Goal: Information Seeking & Learning: Learn about a topic

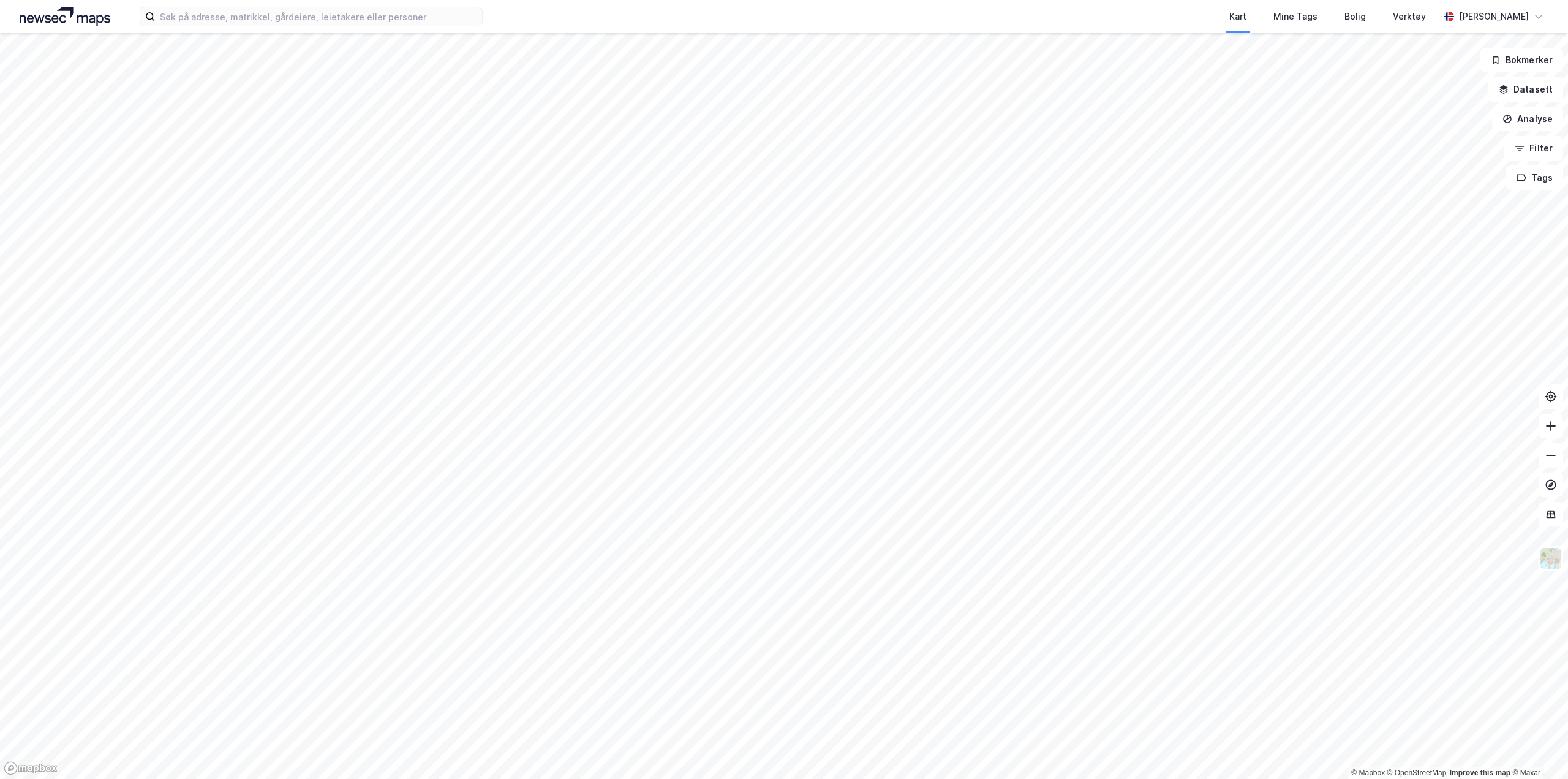
click at [245, 27] on div "Kart Mine Tags [PERSON_NAME] Verktøy [PERSON_NAME]" at bounding box center [784, 16] width 1568 height 33
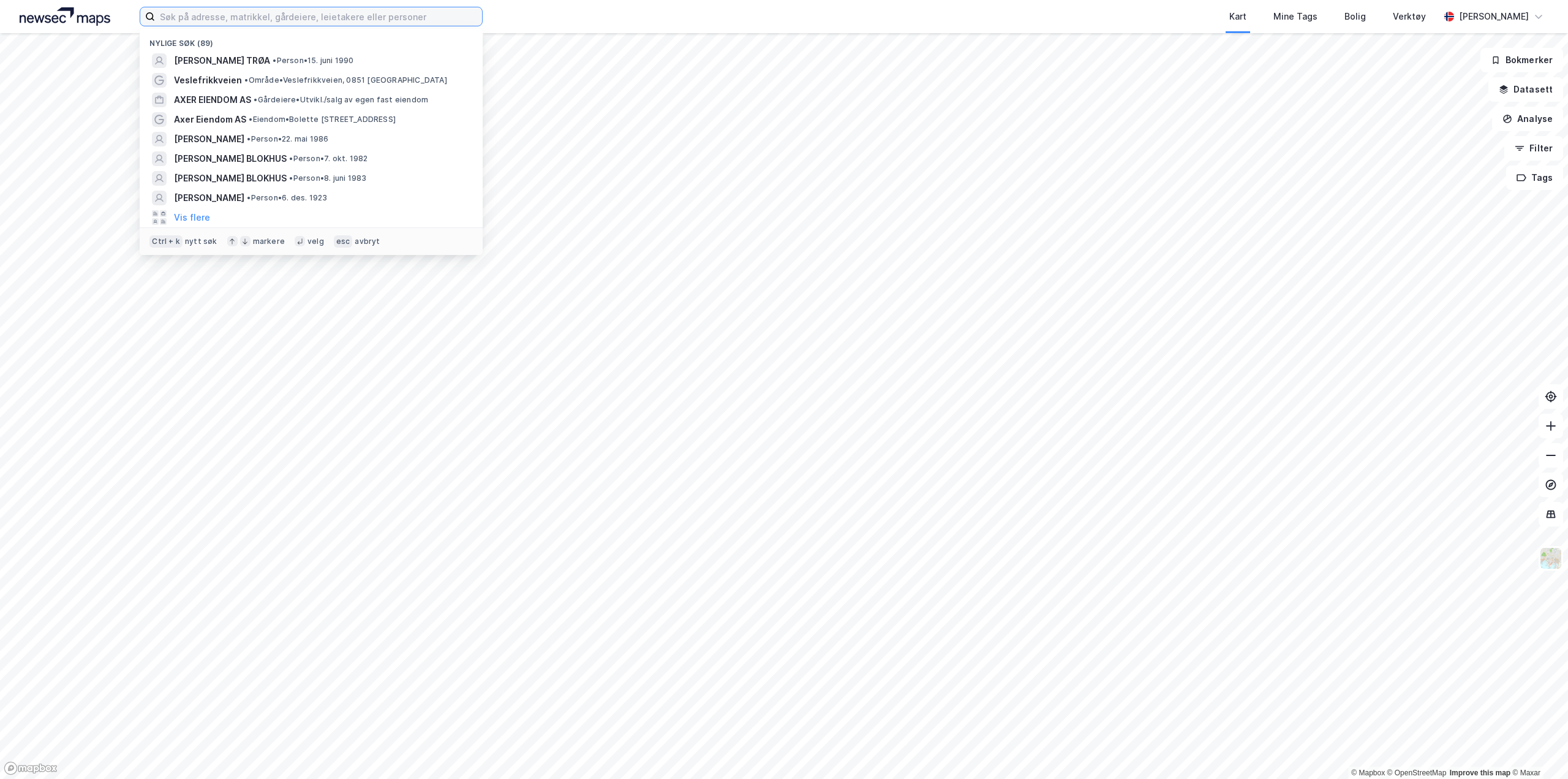
click at [245, 14] on input at bounding box center [318, 16] width 327 height 18
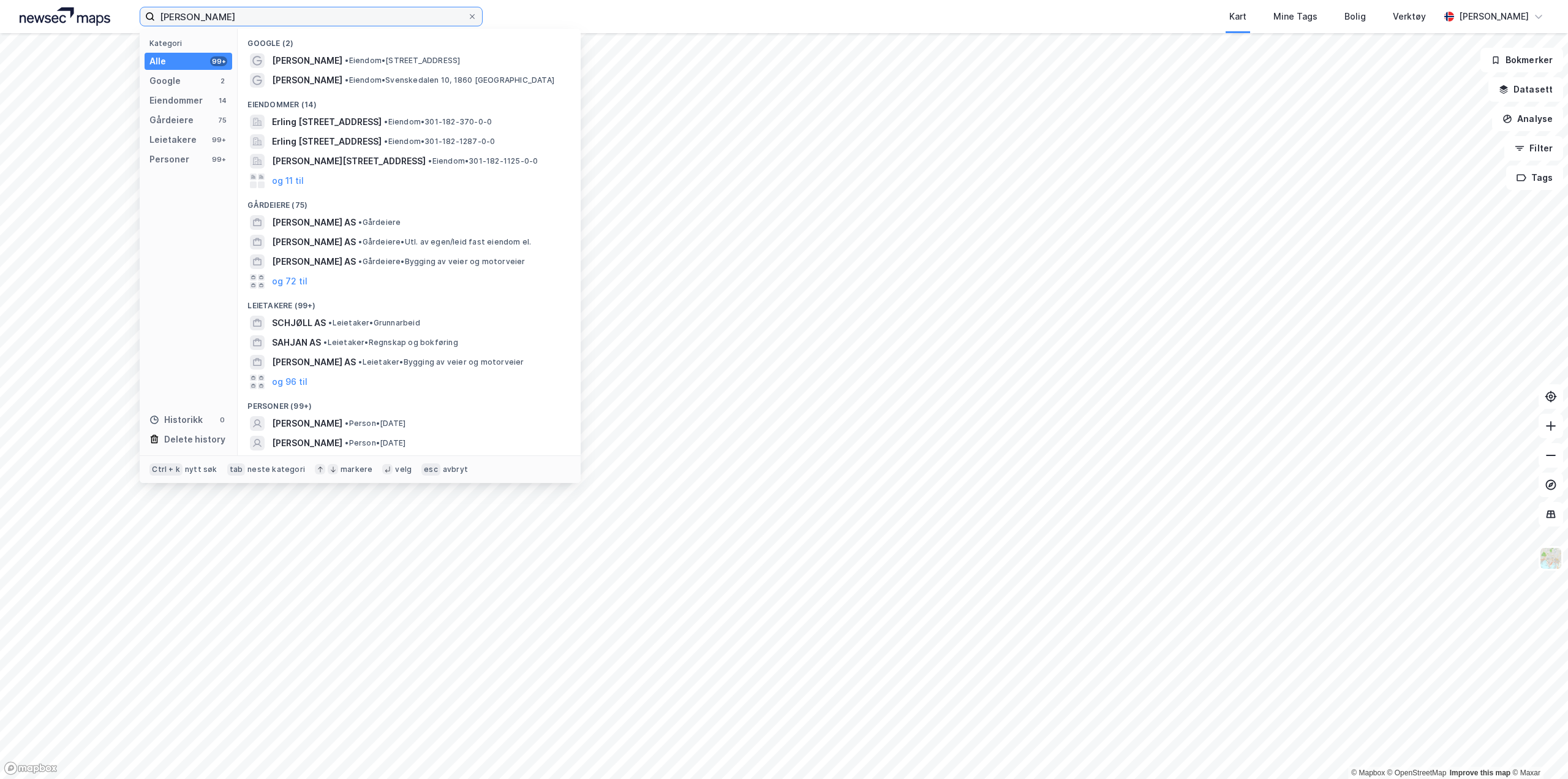
click at [315, 21] on input "[PERSON_NAME]" at bounding box center [311, 16] width 313 height 18
paste input "[STREET_ADDRESS]"
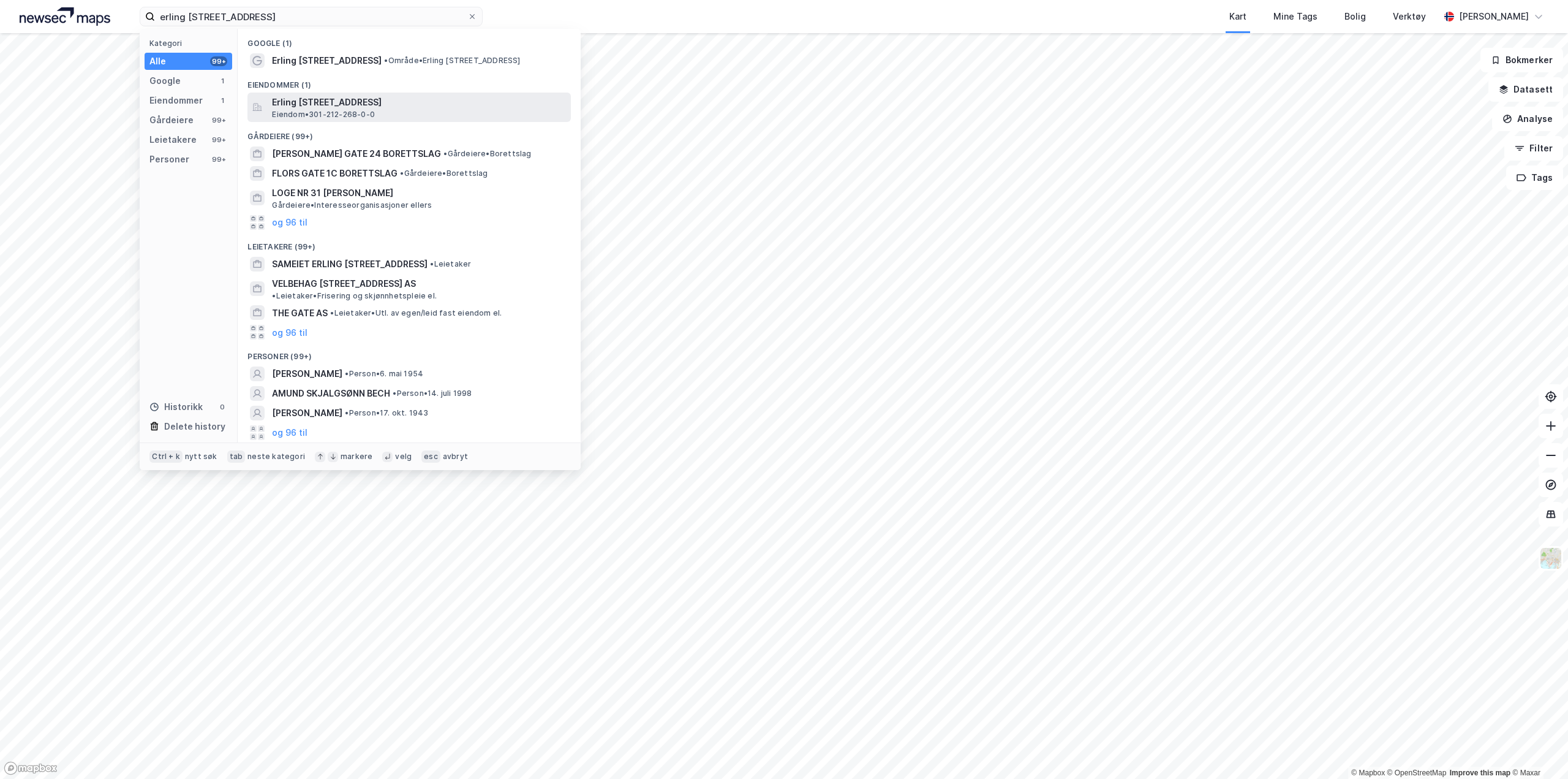
click at [456, 108] on span "Erling [STREET_ADDRESS]" at bounding box center [419, 102] width 294 height 14
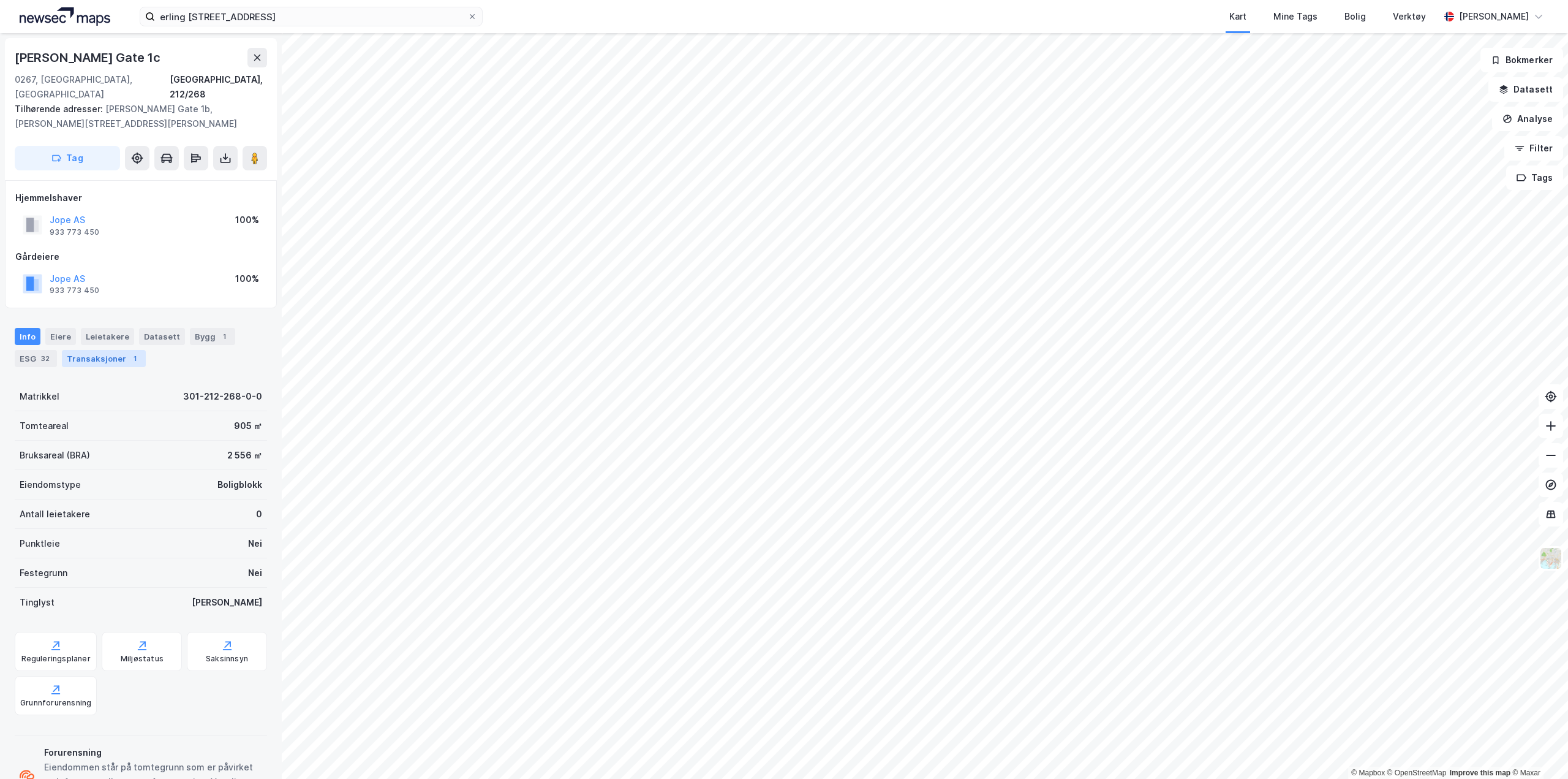
click at [107, 350] on div "Transaksjoner 1" at bounding box center [103, 358] width 84 height 17
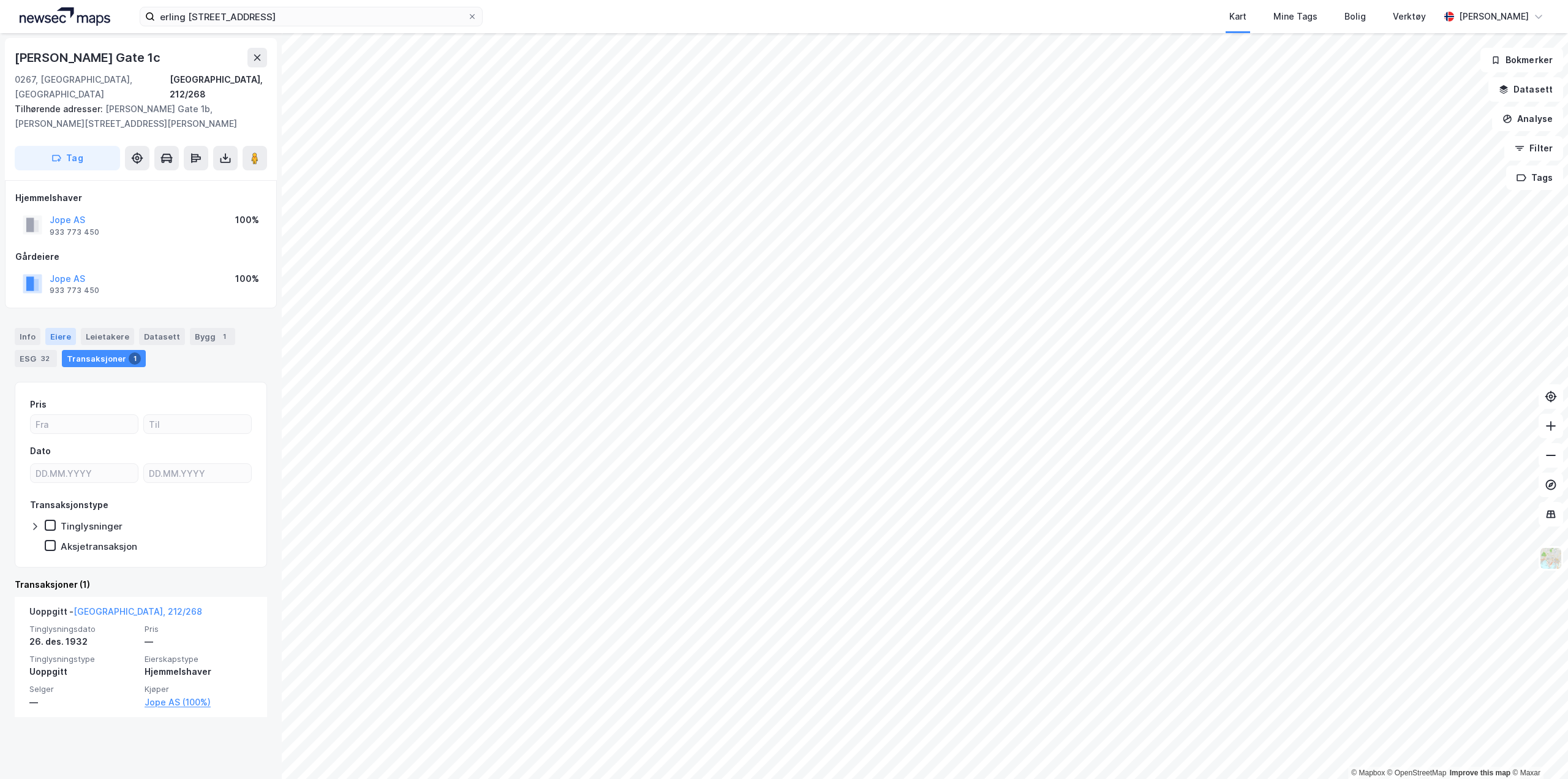
click at [63, 328] on div "Eiere" at bounding box center [60, 336] width 31 height 17
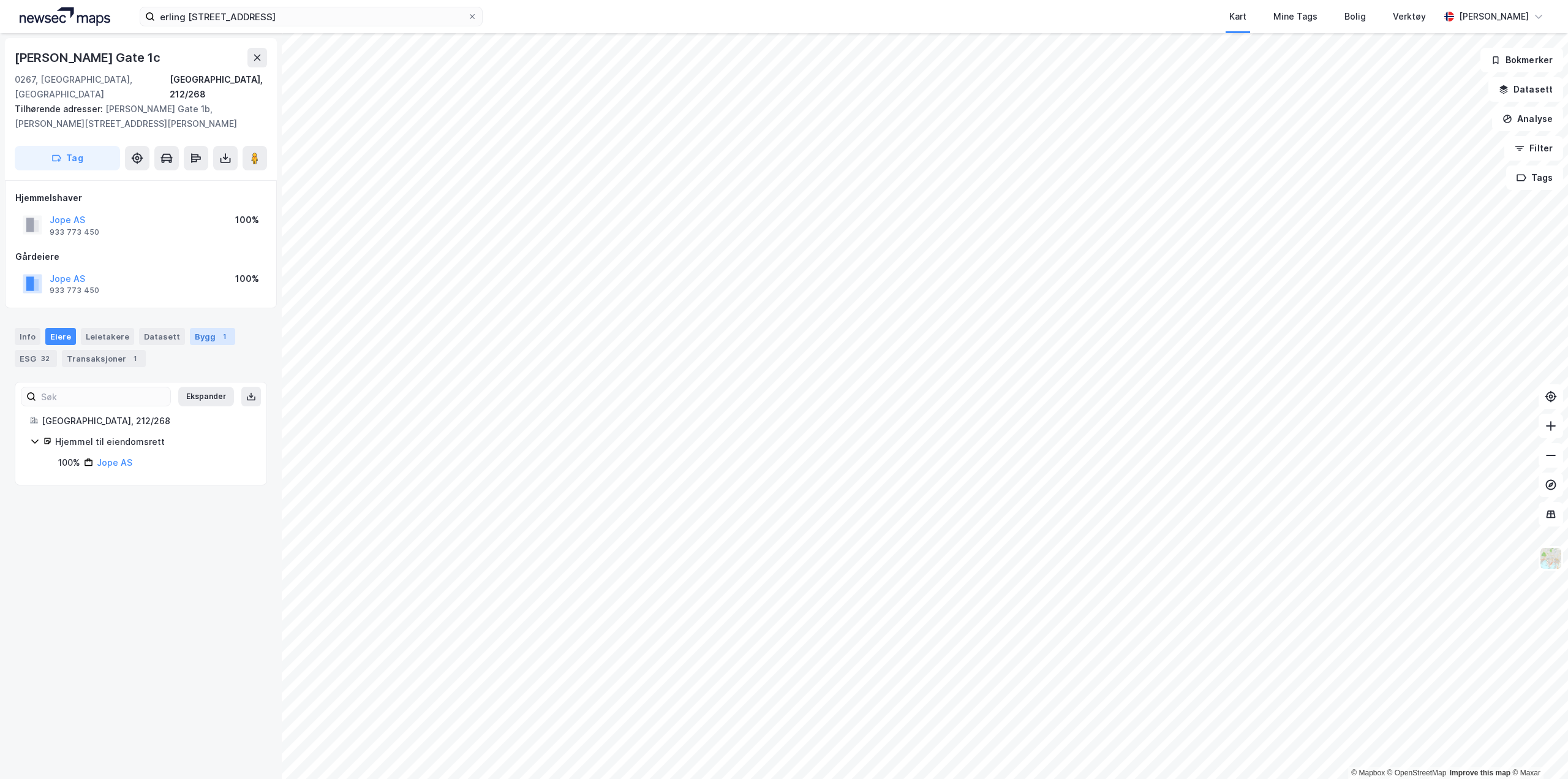
click at [190, 328] on div "Bygg 1" at bounding box center [212, 336] width 45 height 17
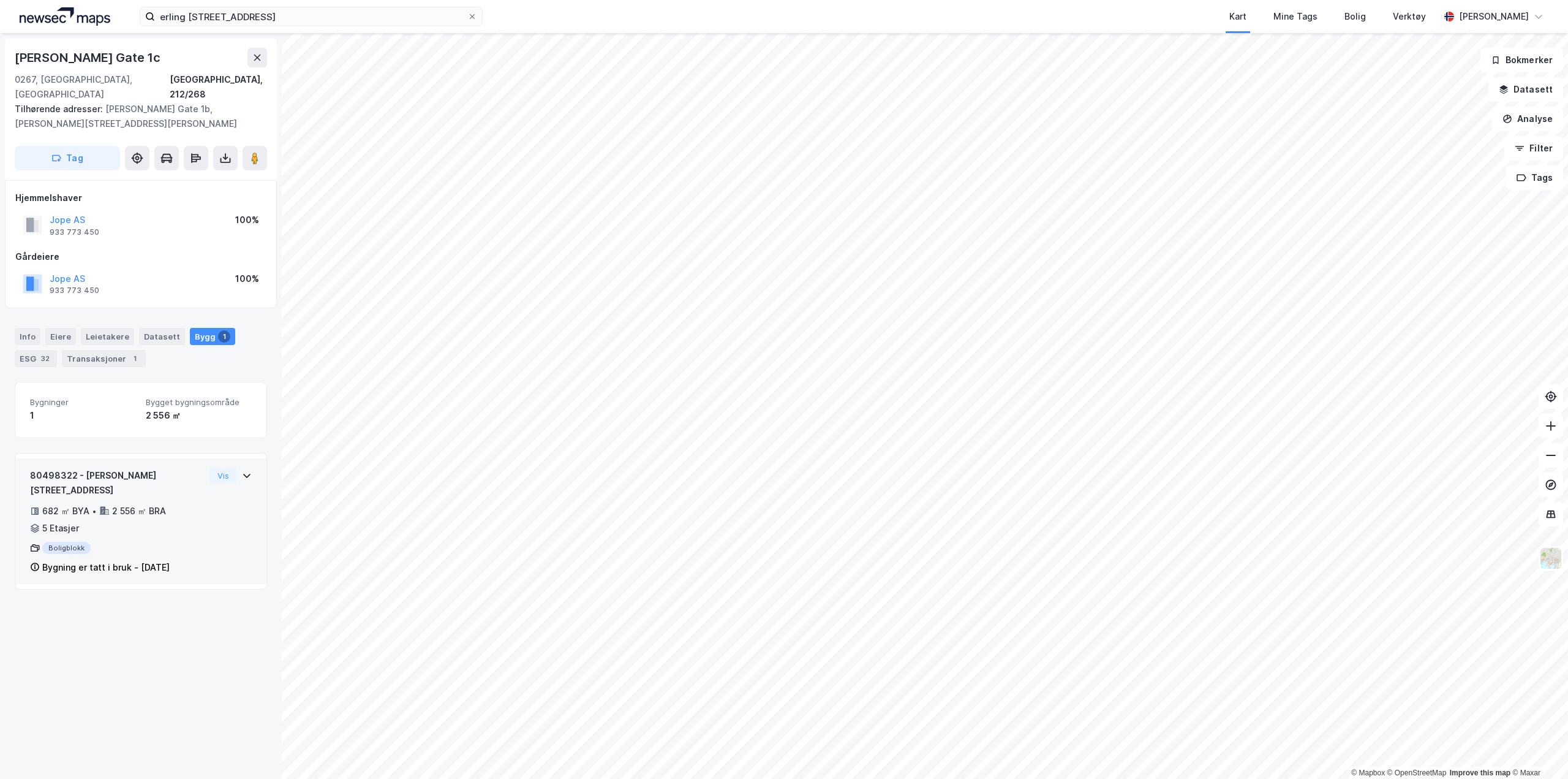
click at [248, 460] on div "80498322 - [PERSON_NAME] gate 1A 682 ㎡ BYA • 2 556 ㎡ BRA • 5 Etasjer Boligblokk…" at bounding box center [140, 522] width 251 height 126
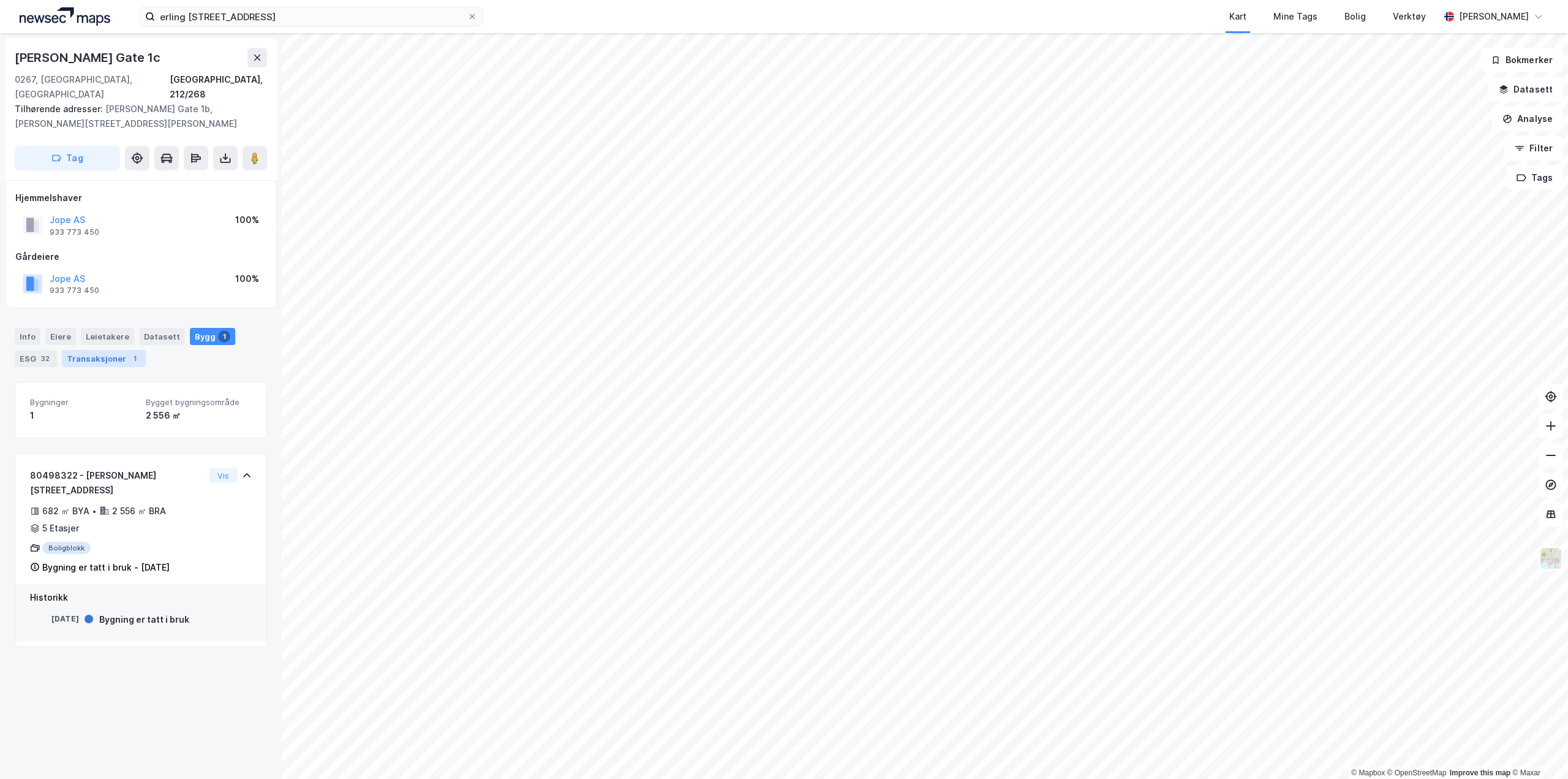
click at [99, 350] on div "Transaksjoner 1" at bounding box center [103, 358] width 84 height 17
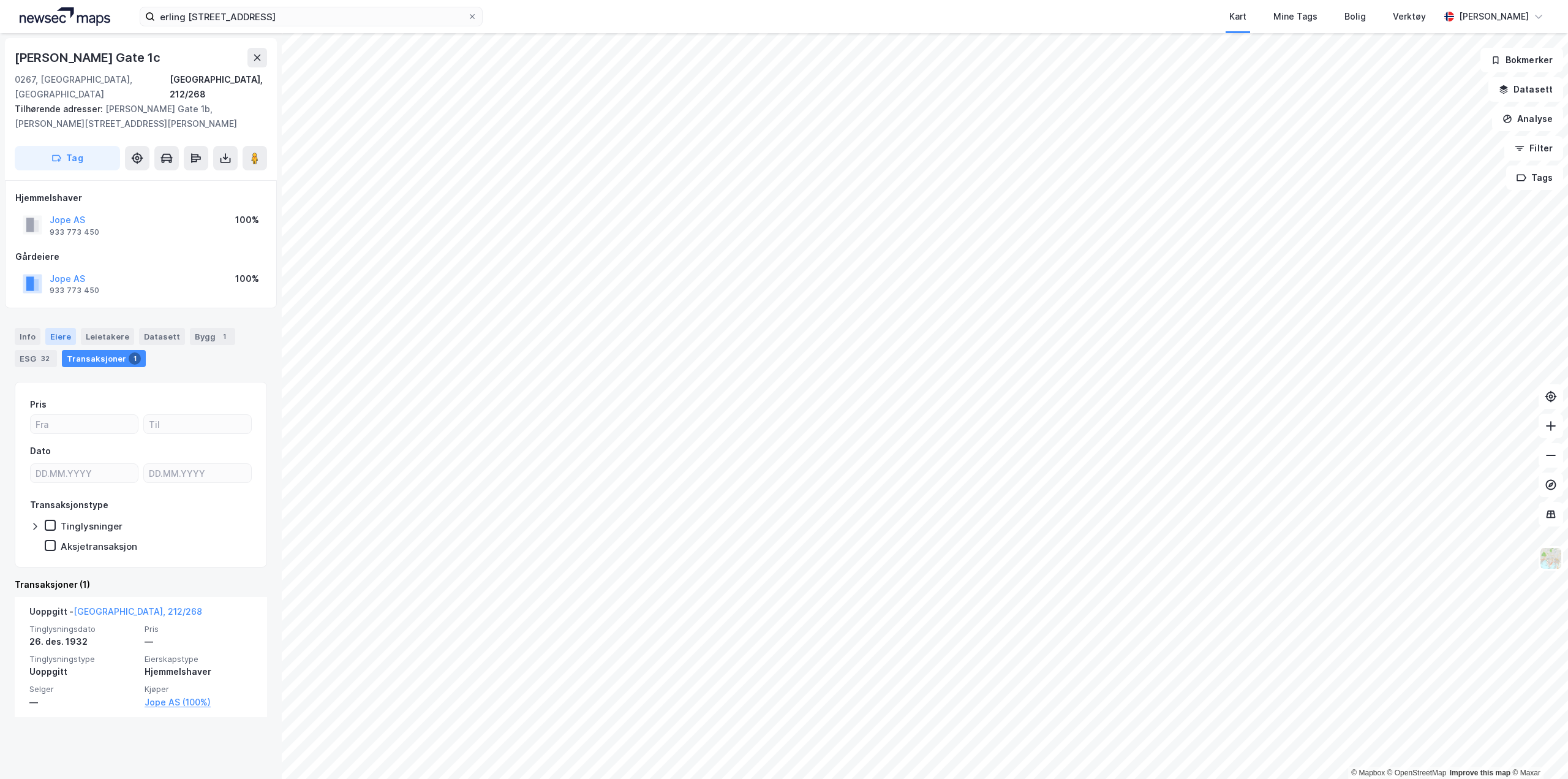
click at [47, 328] on div "Eiere" at bounding box center [60, 336] width 31 height 17
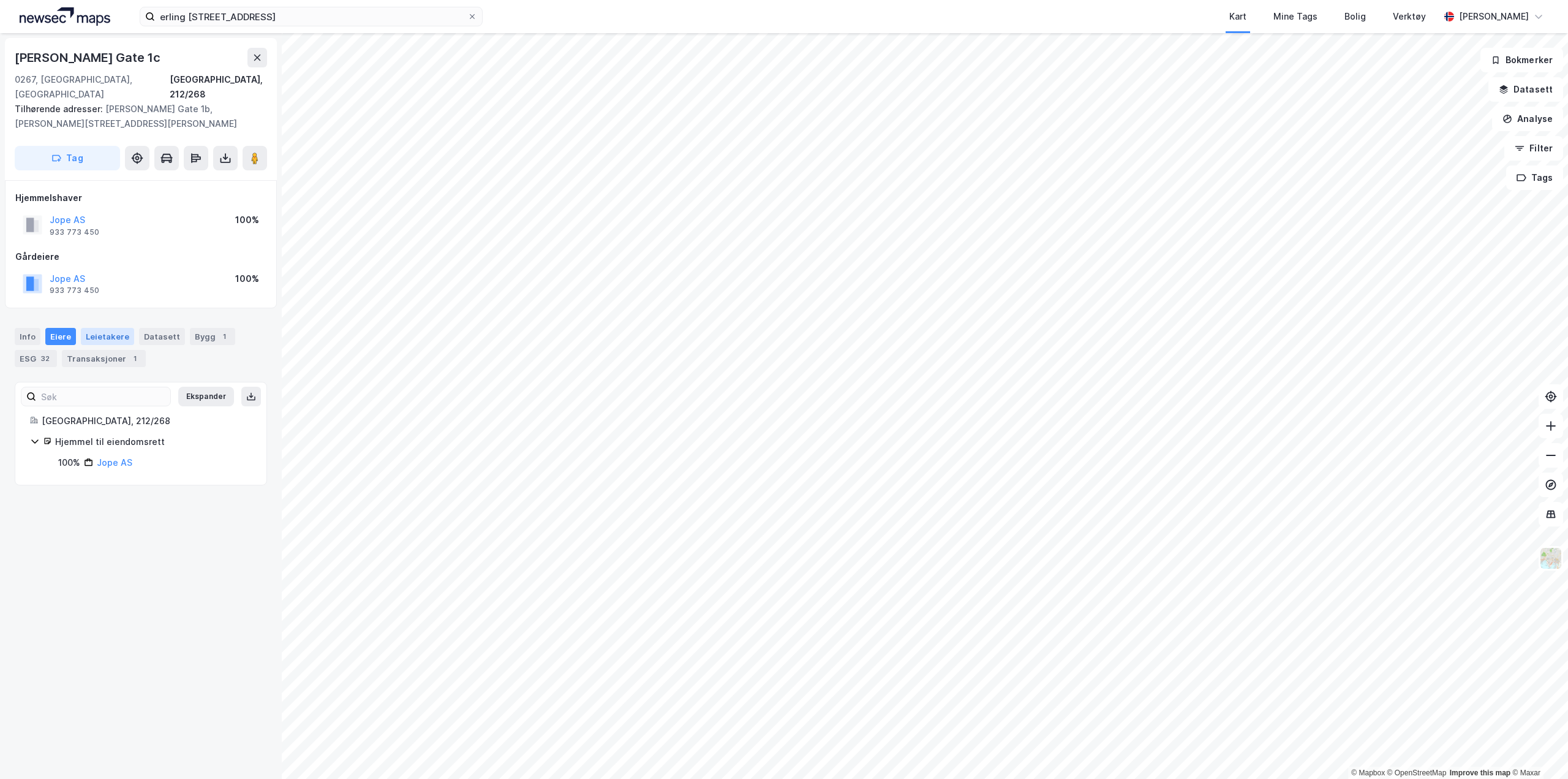
click at [107, 328] on div "Leietakere" at bounding box center [107, 336] width 53 height 17
click at [155, 328] on div "Datasett" at bounding box center [161, 336] width 46 height 17
click at [198, 328] on div "Bygg 1" at bounding box center [212, 336] width 45 height 17
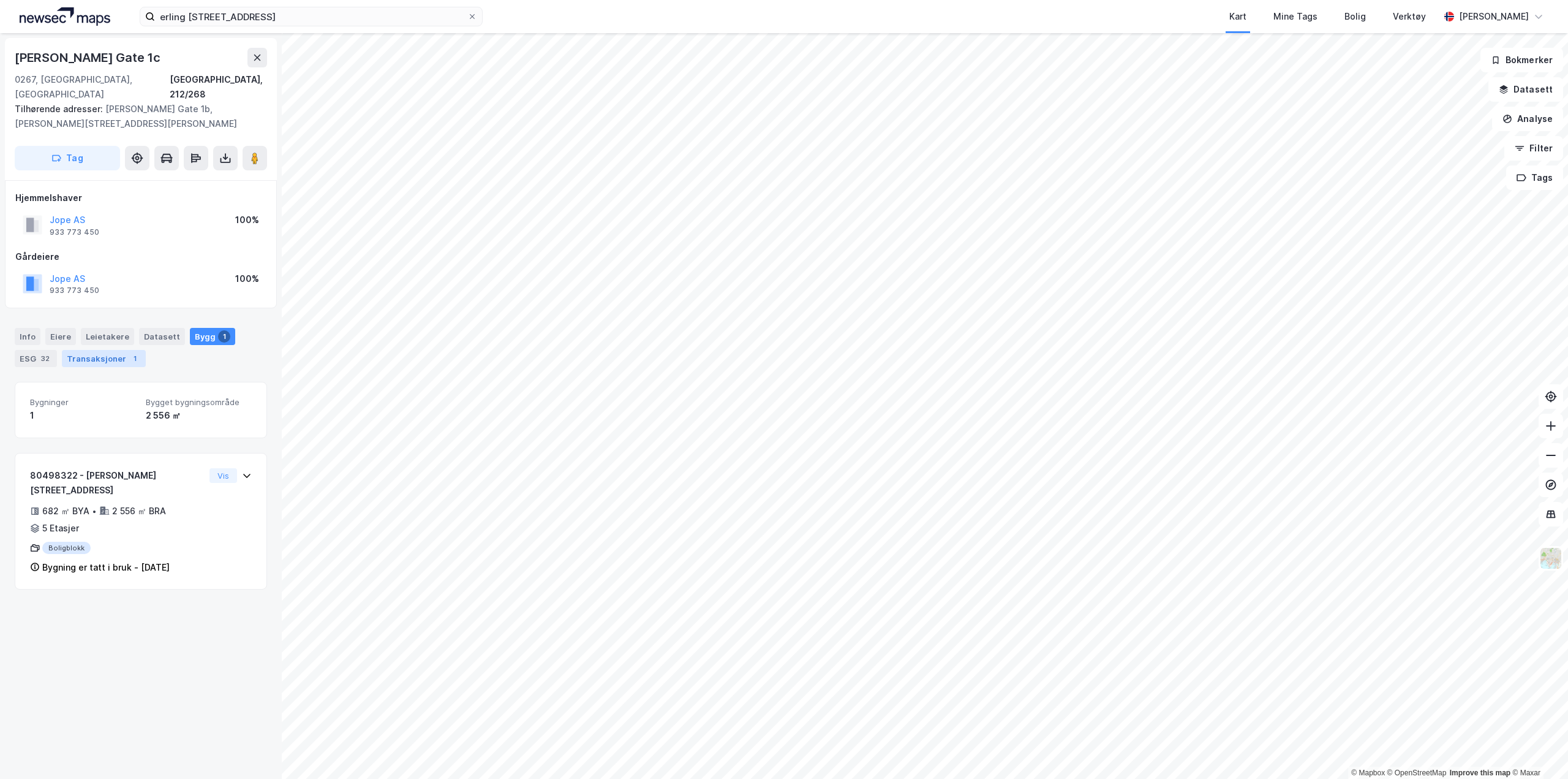
click at [116, 350] on div "Transaksjoner 1" at bounding box center [103, 358] width 84 height 17
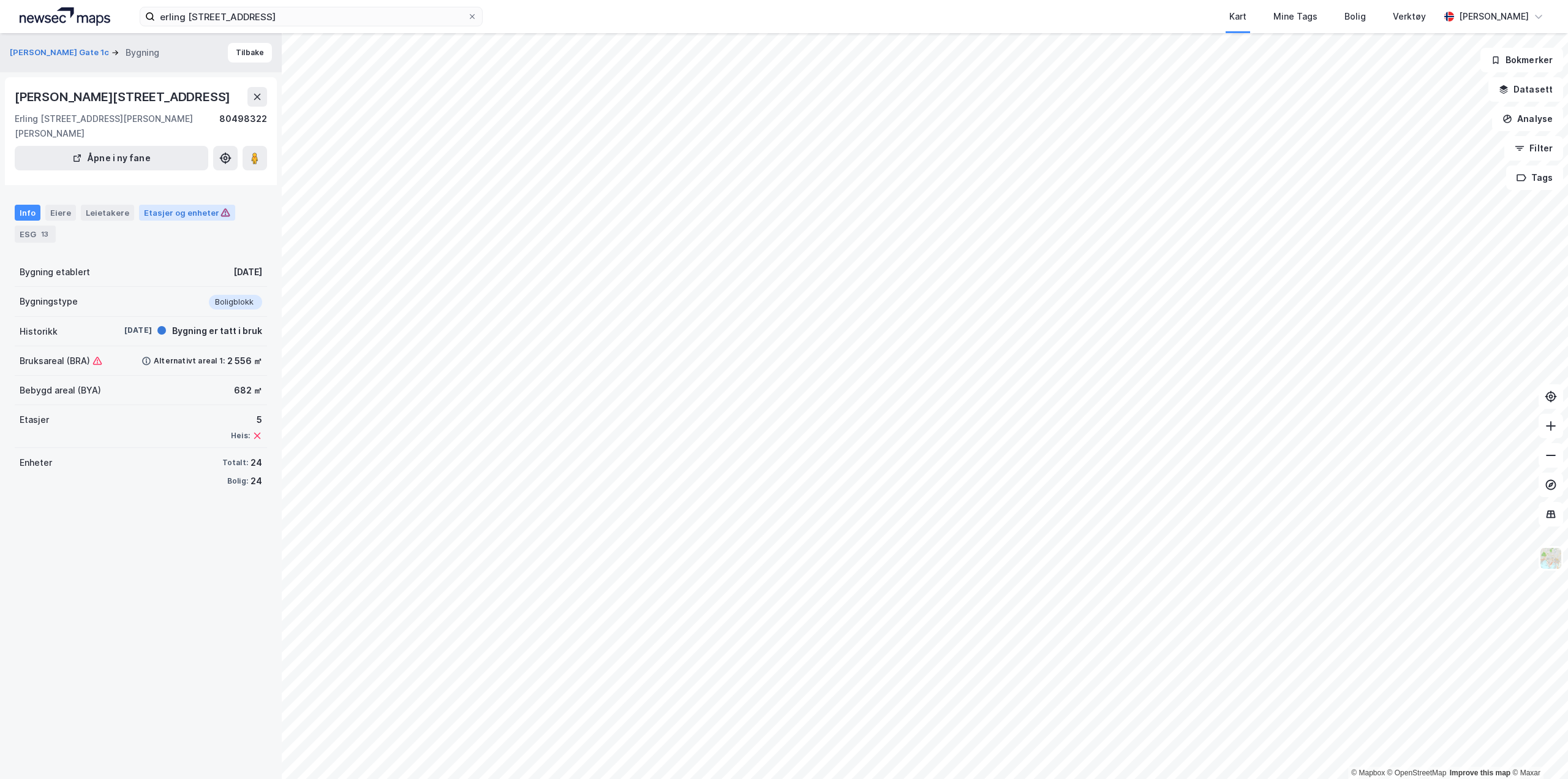
click at [195, 210] on div "Etasjer og enheter" at bounding box center [187, 213] width 86 height 11
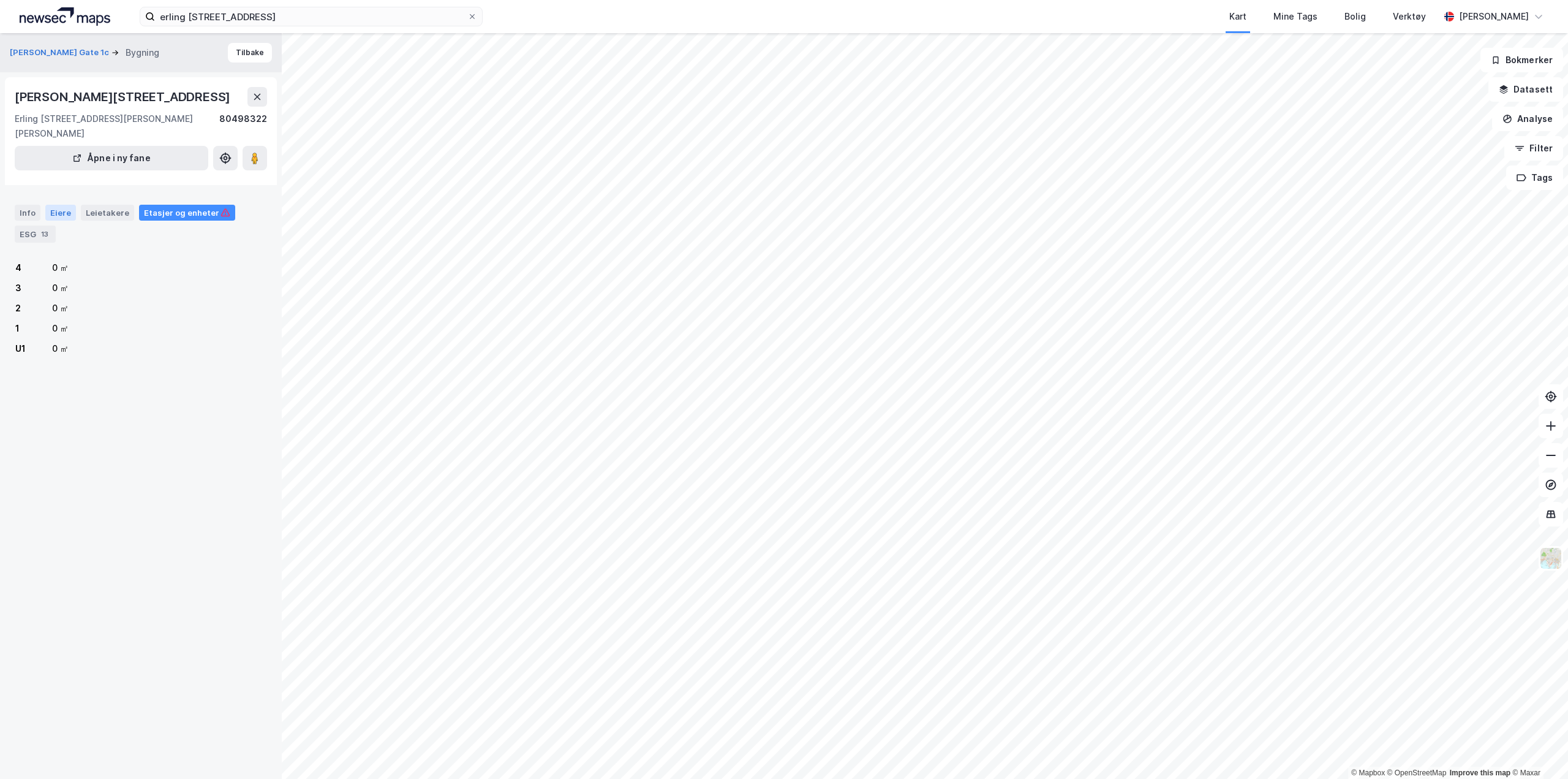
click at [50, 205] on div "Eiere" at bounding box center [60, 212] width 31 height 16
click at [36, 320] on icon at bounding box center [35, 320] width 10 height 10
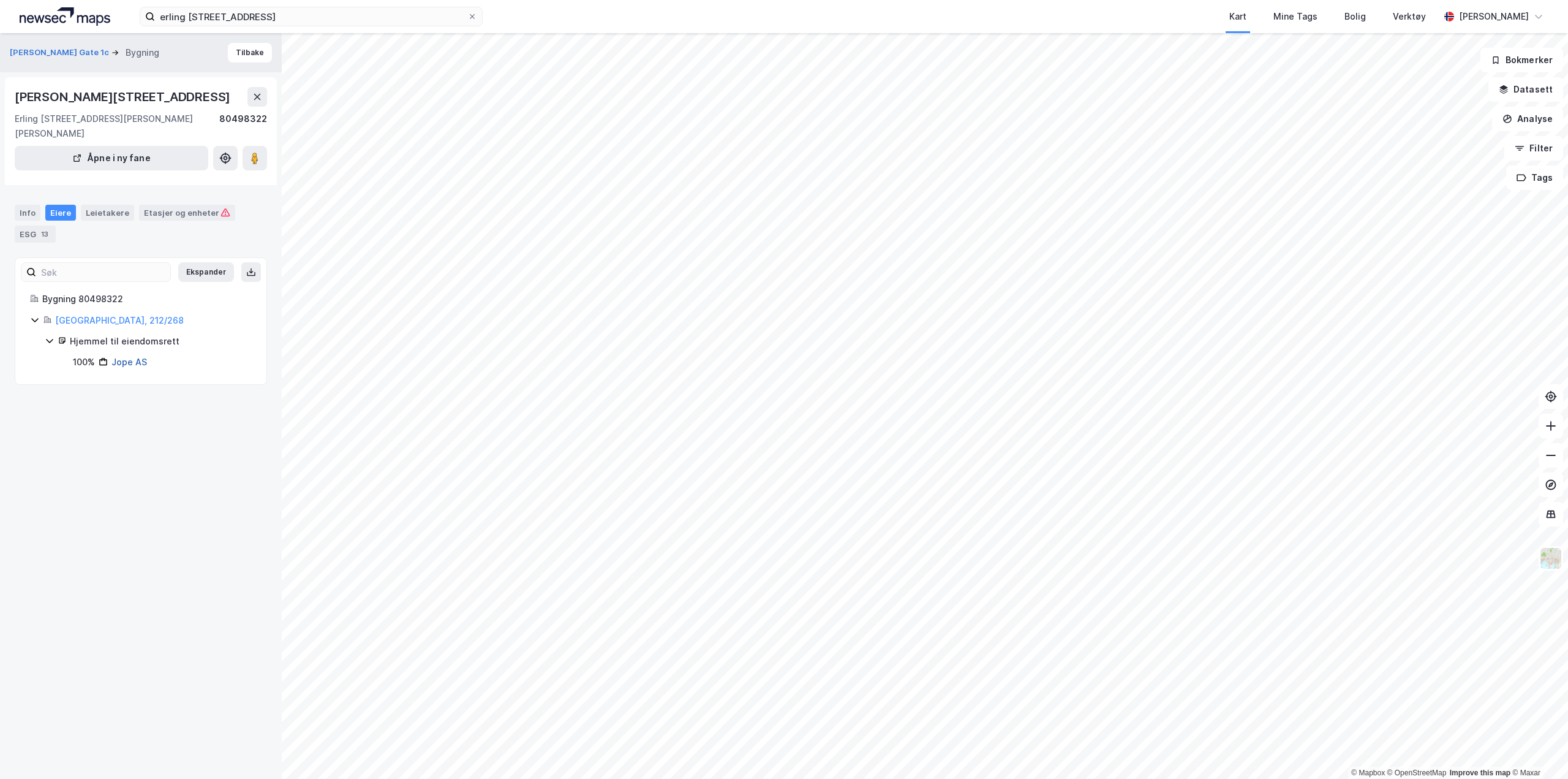
click at [133, 363] on link "Jope AS" at bounding box center [129, 361] width 36 height 10
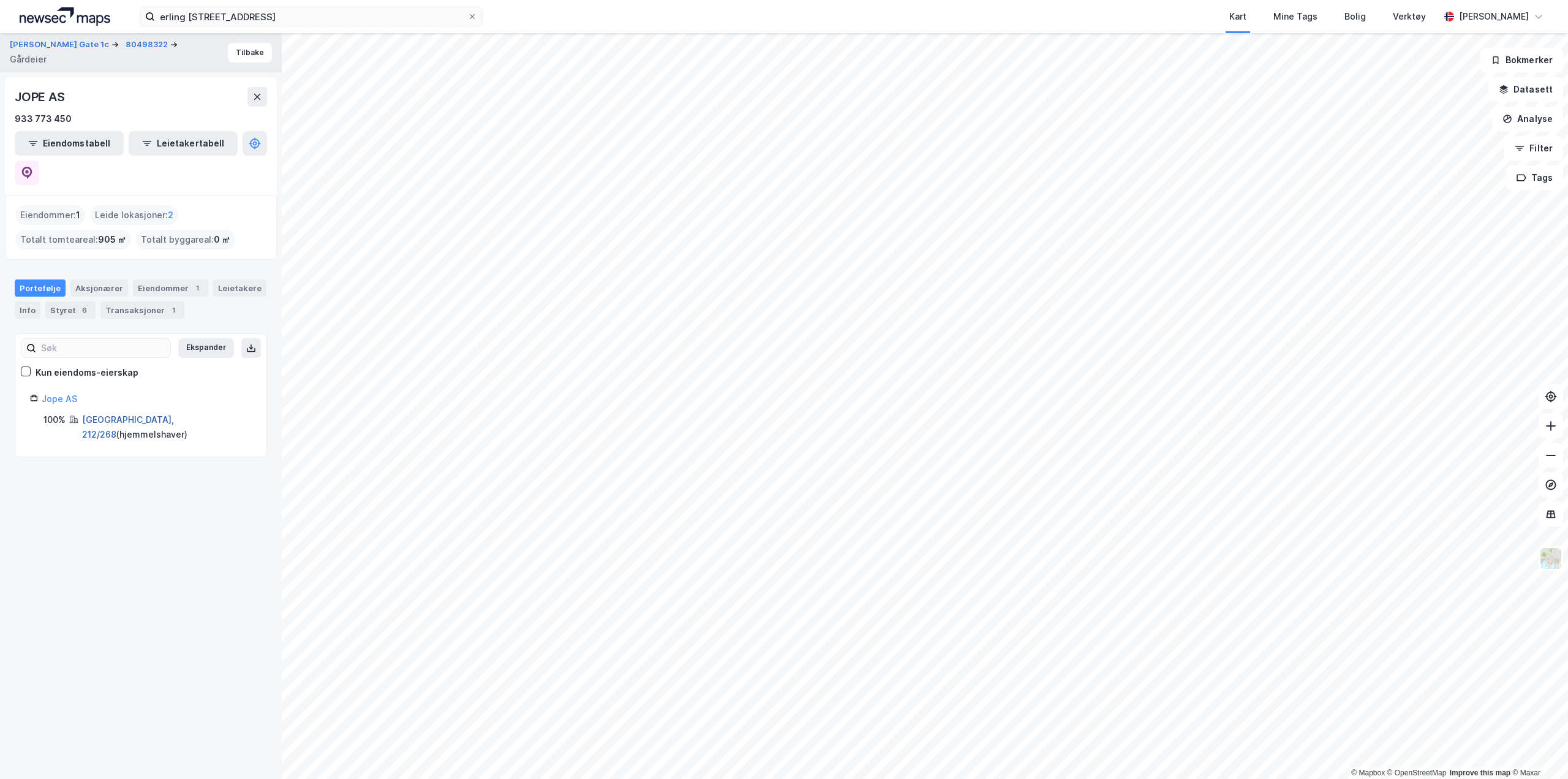
click at [112, 414] on link "[GEOGRAPHIC_DATA], 212/268" at bounding box center [128, 426] width 92 height 25
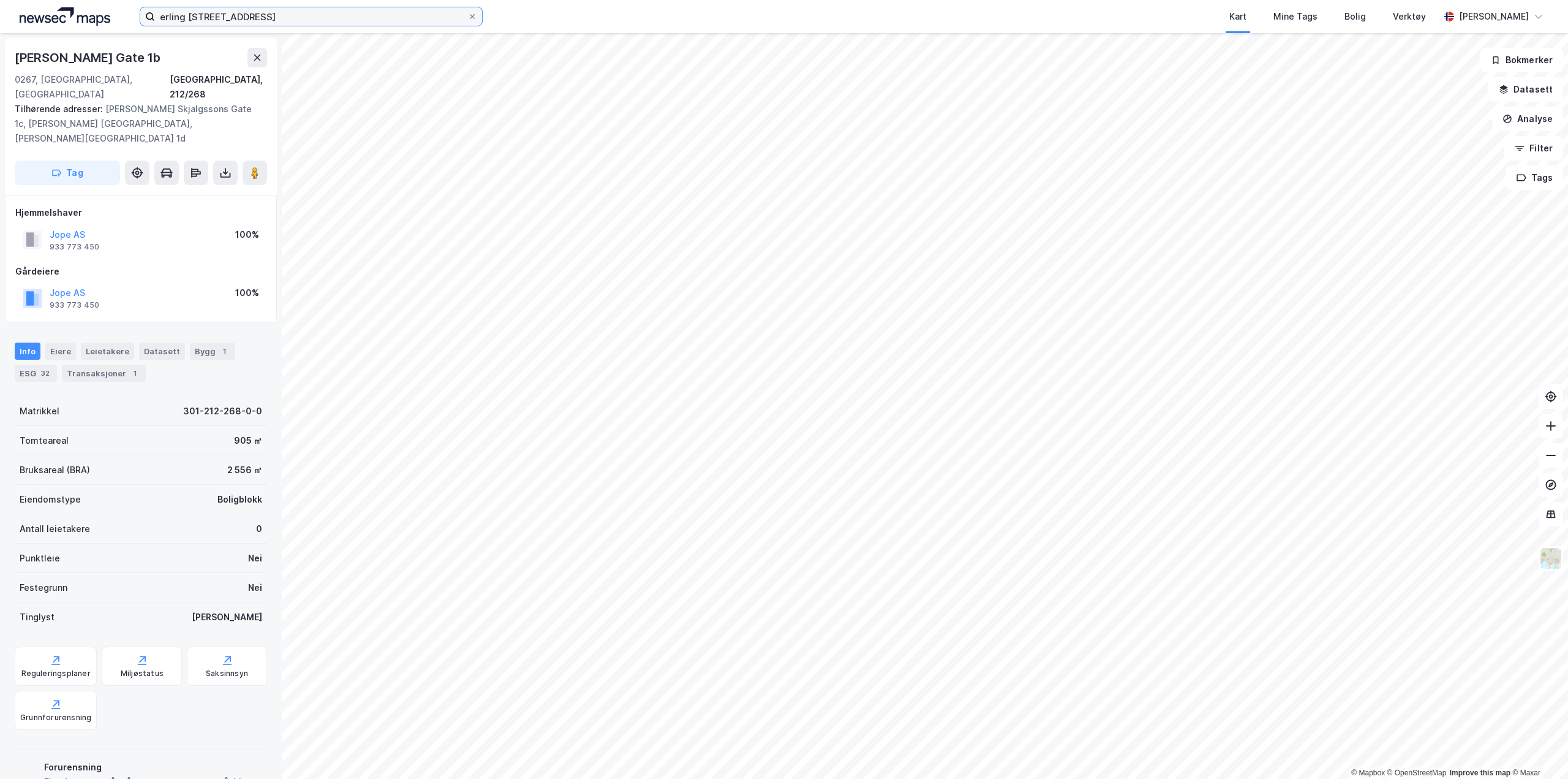
click at [332, 16] on input "erling [STREET_ADDRESS]" at bounding box center [311, 16] width 313 height 18
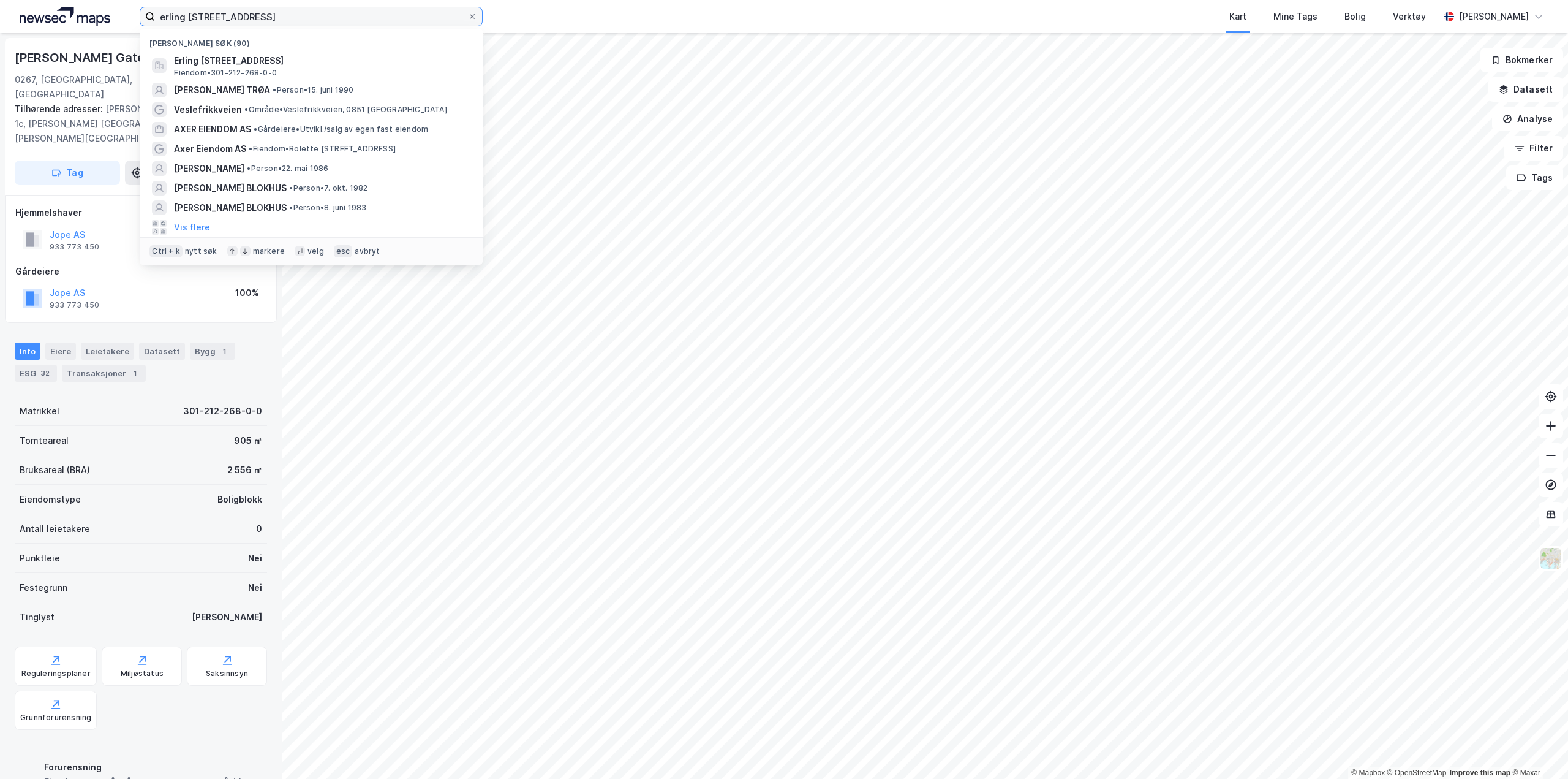
click at [332, 16] on input "erling [STREET_ADDRESS]" at bounding box center [311, 16] width 313 height 18
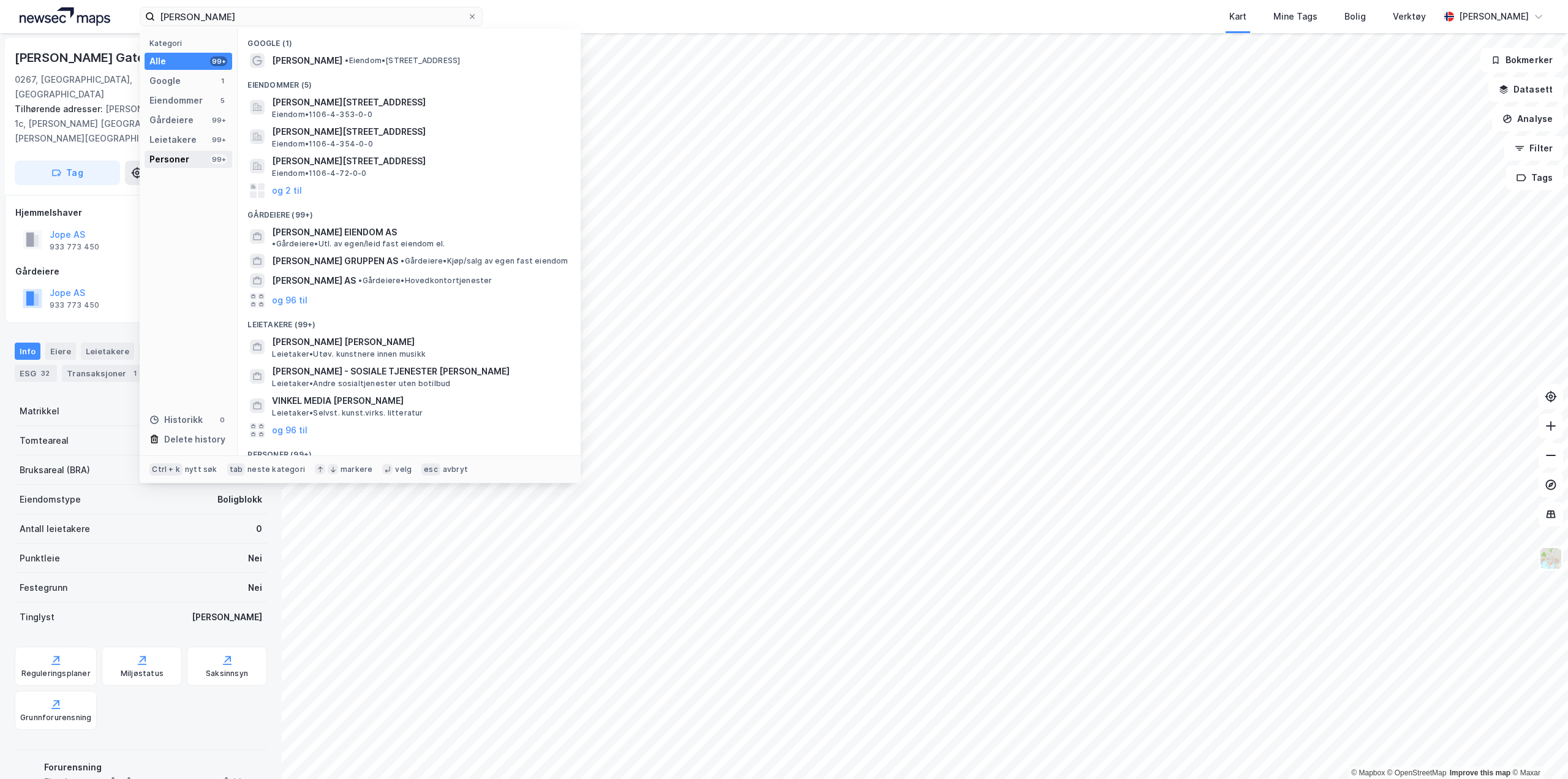
click at [185, 159] on div "Personer" at bounding box center [169, 159] width 40 height 14
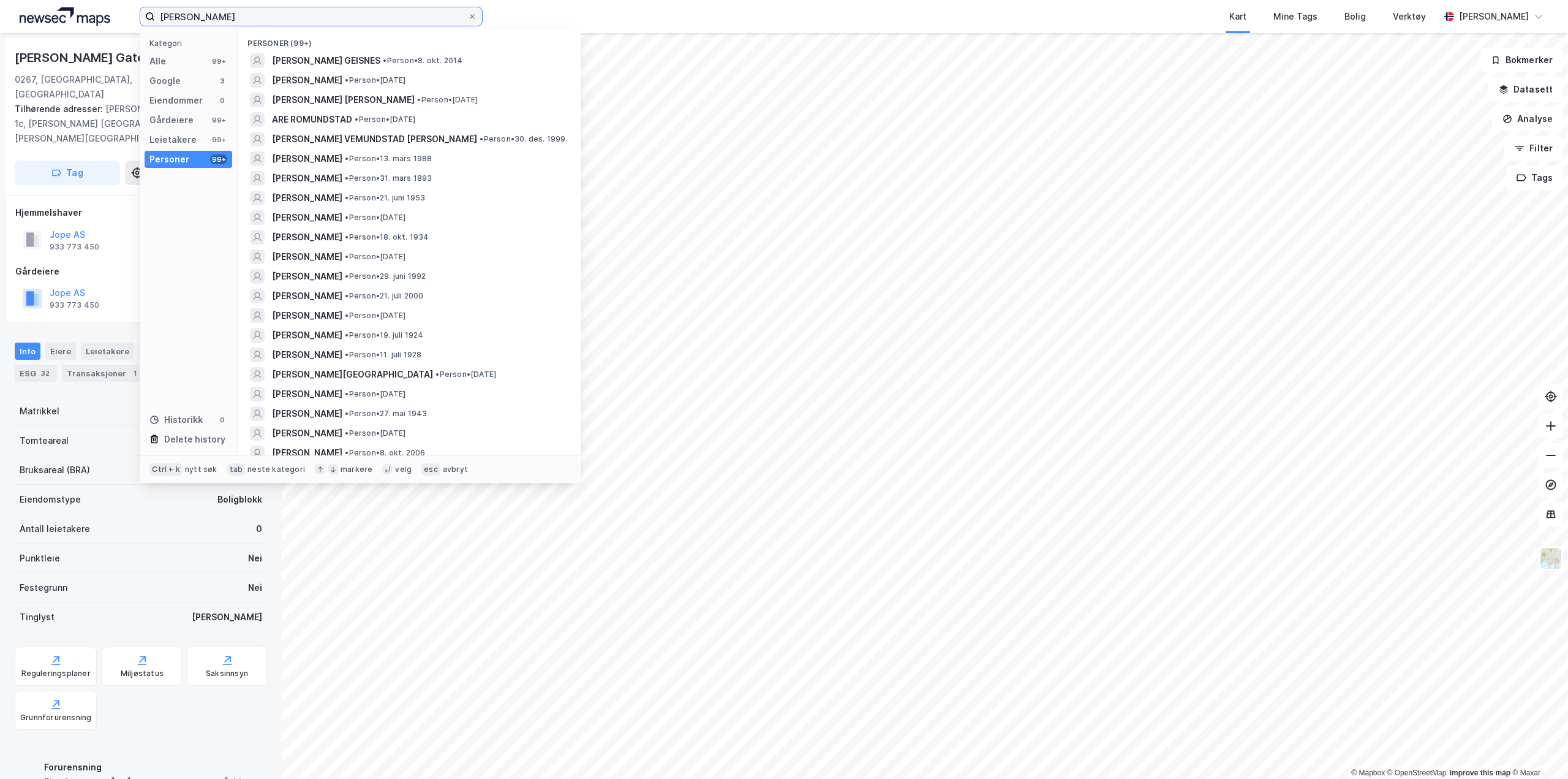
type input "[PERSON_NAME]"
click at [341, 98] on span "[PERSON_NAME] [PERSON_NAME]" at bounding box center [343, 99] width 143 height 14
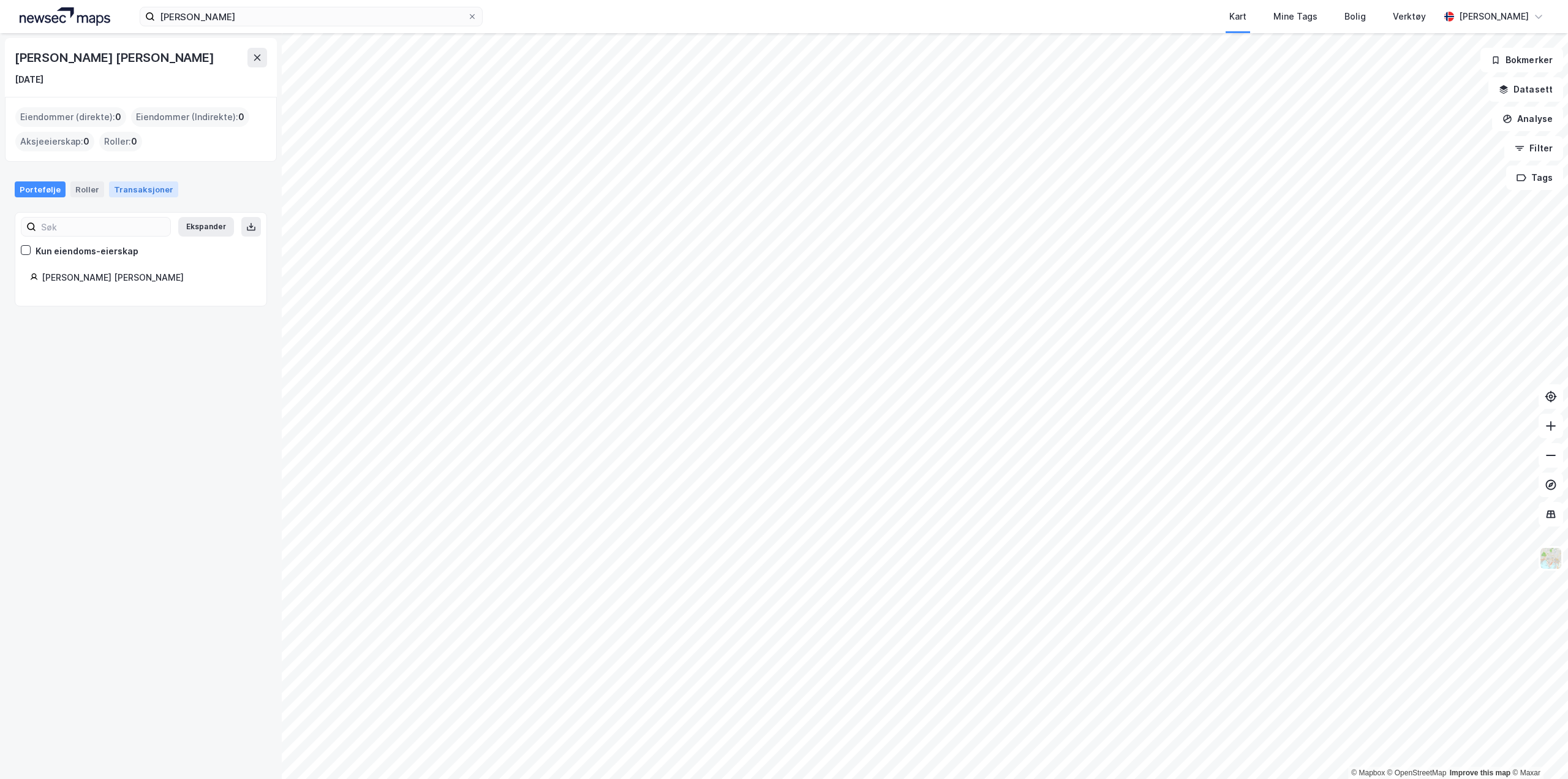
click at [139, 193] on div "Transaksjoner" at bounding box center [143, 189] width 69 height 16
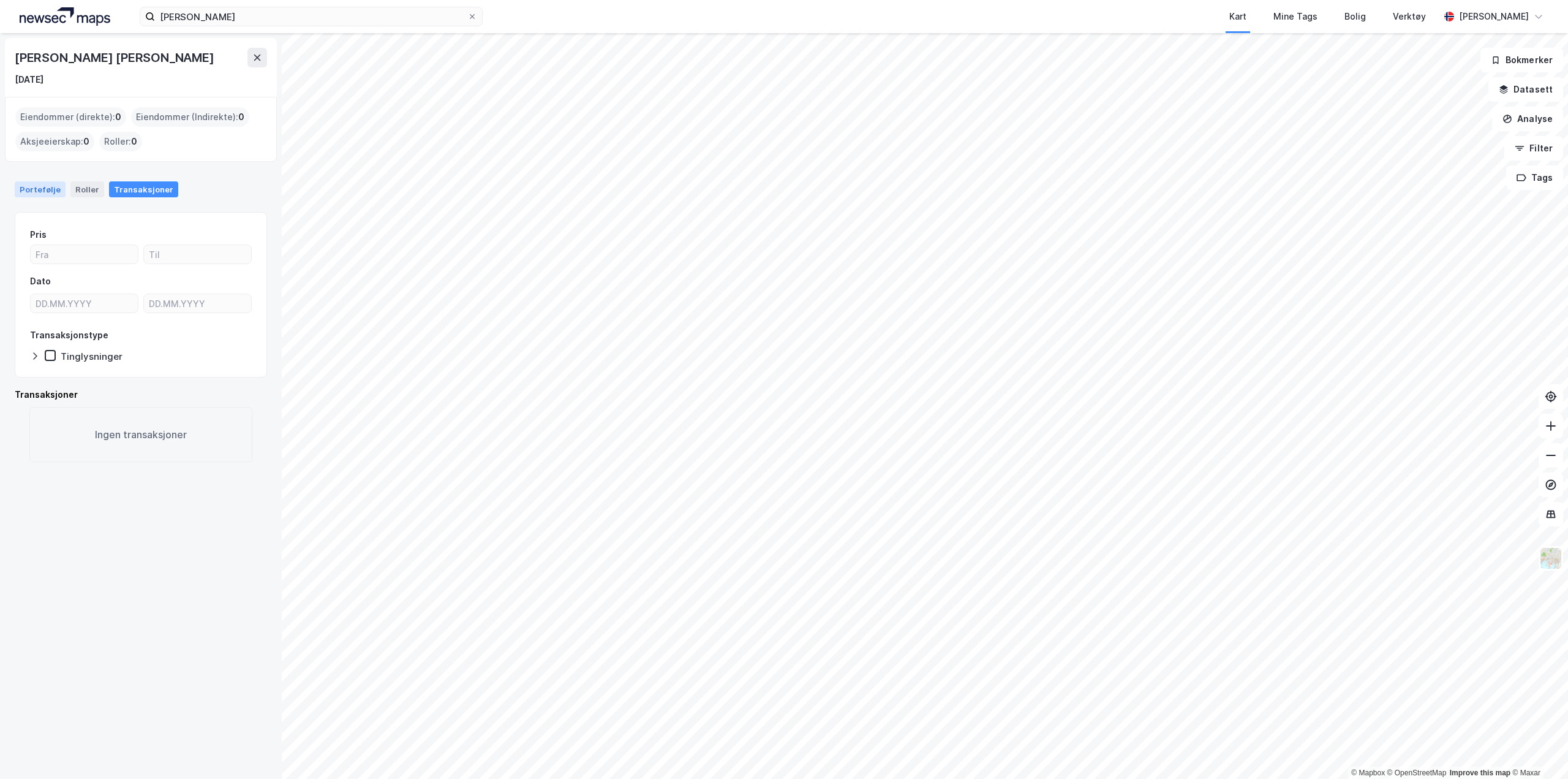
click at [40, 194] on div "Portefølje" at bounding box center [40, 189] width 51 height 16
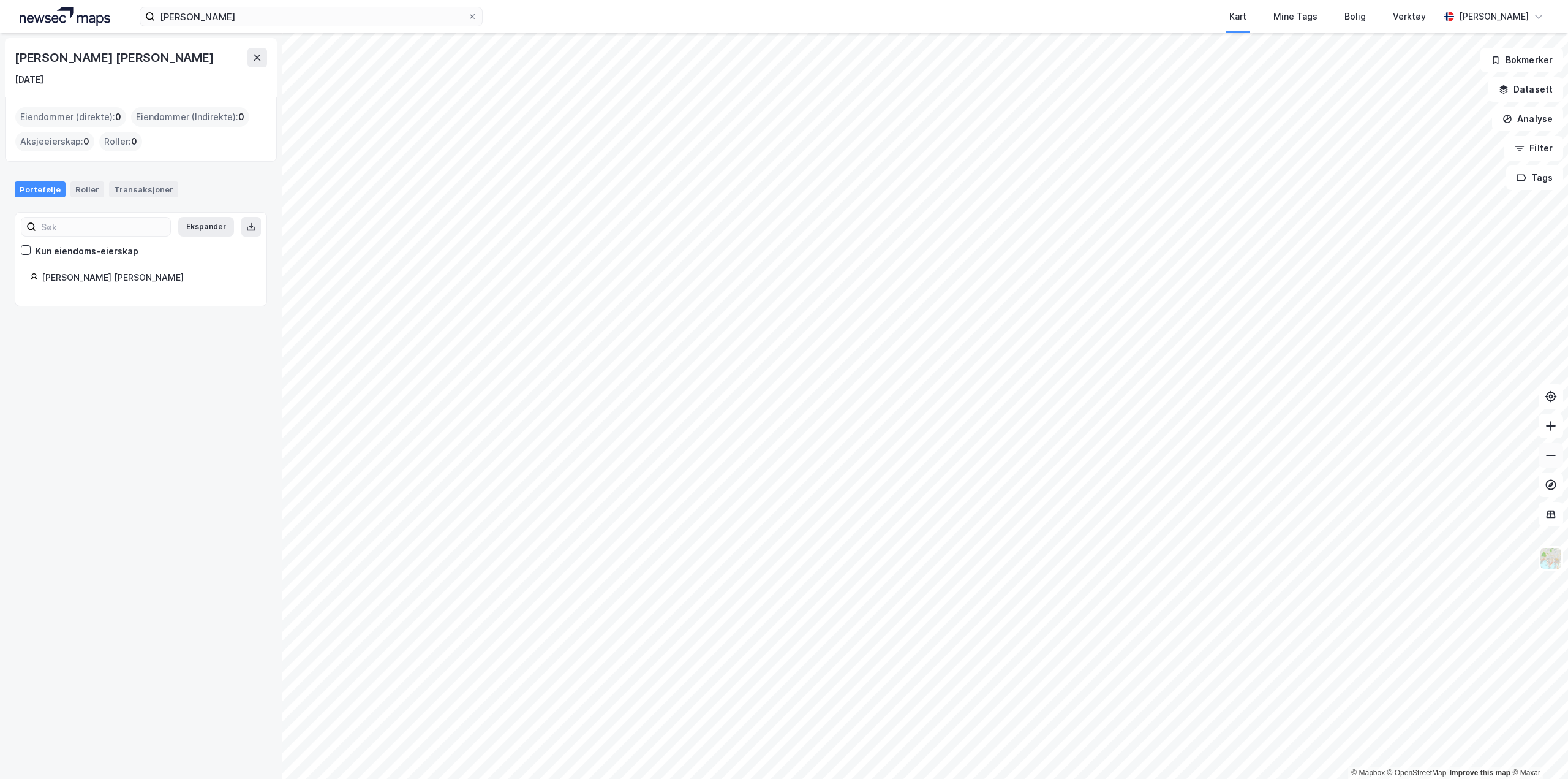
click at [1548, 455] on icon at bounding box center [1550, 455] width 10 height 1
click at [97, 281] on div "[PERSON_NAME] [PERSON_NAME]" at bounding box center [146, 277] width 210 height 14
click at [87, 196] on div "Roller" at bounding box center [87, 189] width 34 height 16
click at [123, 191] on div "Transaksjoner" at bounding box center [143, 189] width 69 height 16
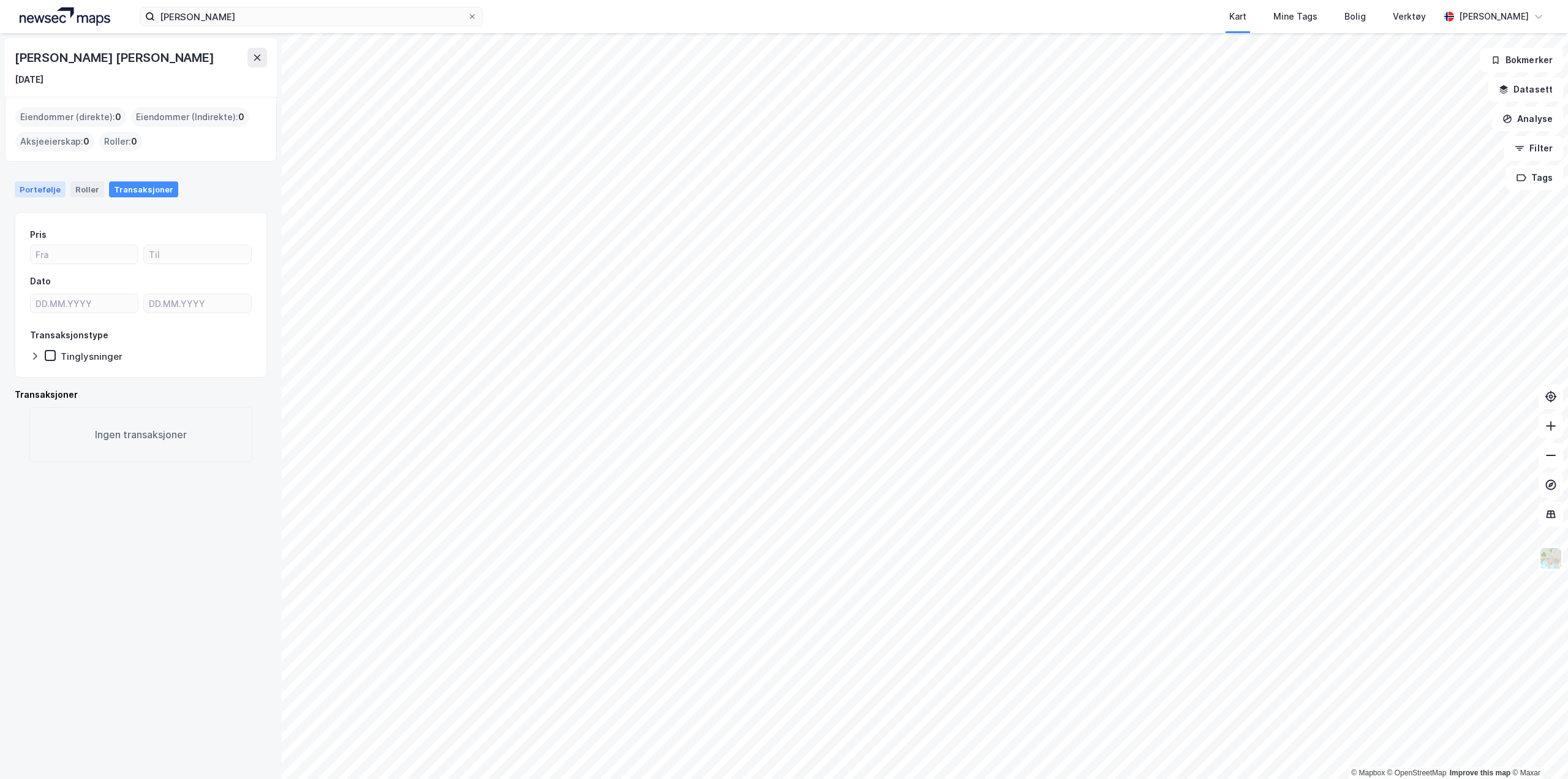
click at [23, 193] on div "Portefølje" at bounding box center [40, 189] width 51 height 16
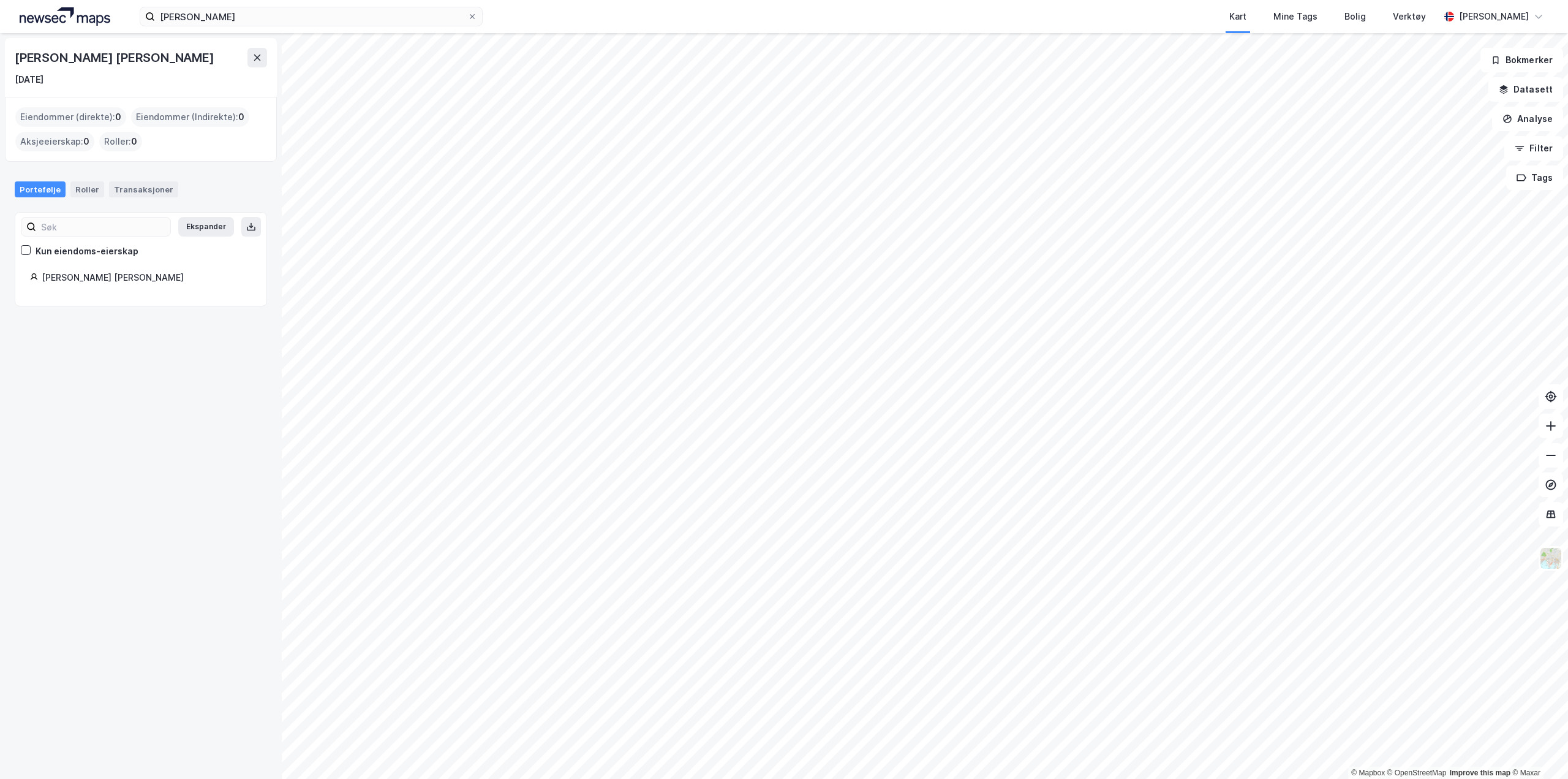
click at [181, 477] on div "[PERSON_NAME] [PERSON_NAME] [DATE] Eiendommer (direkte) : 0 Eiendommer (Indirek…" at bounding box center [141, 405] width 282 height 745
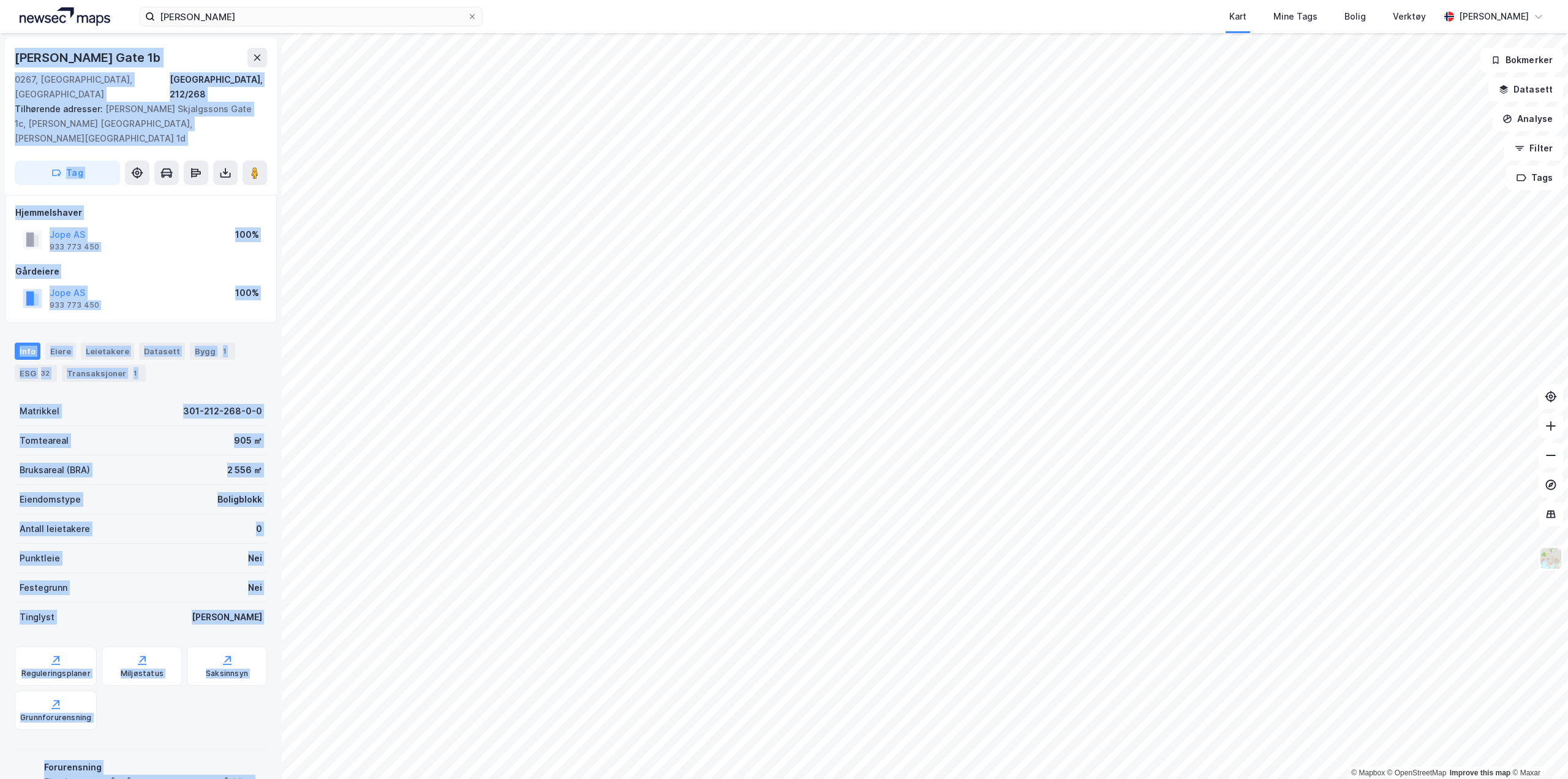
scroll to position [1, 0]
click at [260, 347] on div "Info [PERSON_NAME] Datasett Bygg 1 ESG 32 Transaksjoner 1" at bounding box center [141, 357] width 282 height 59
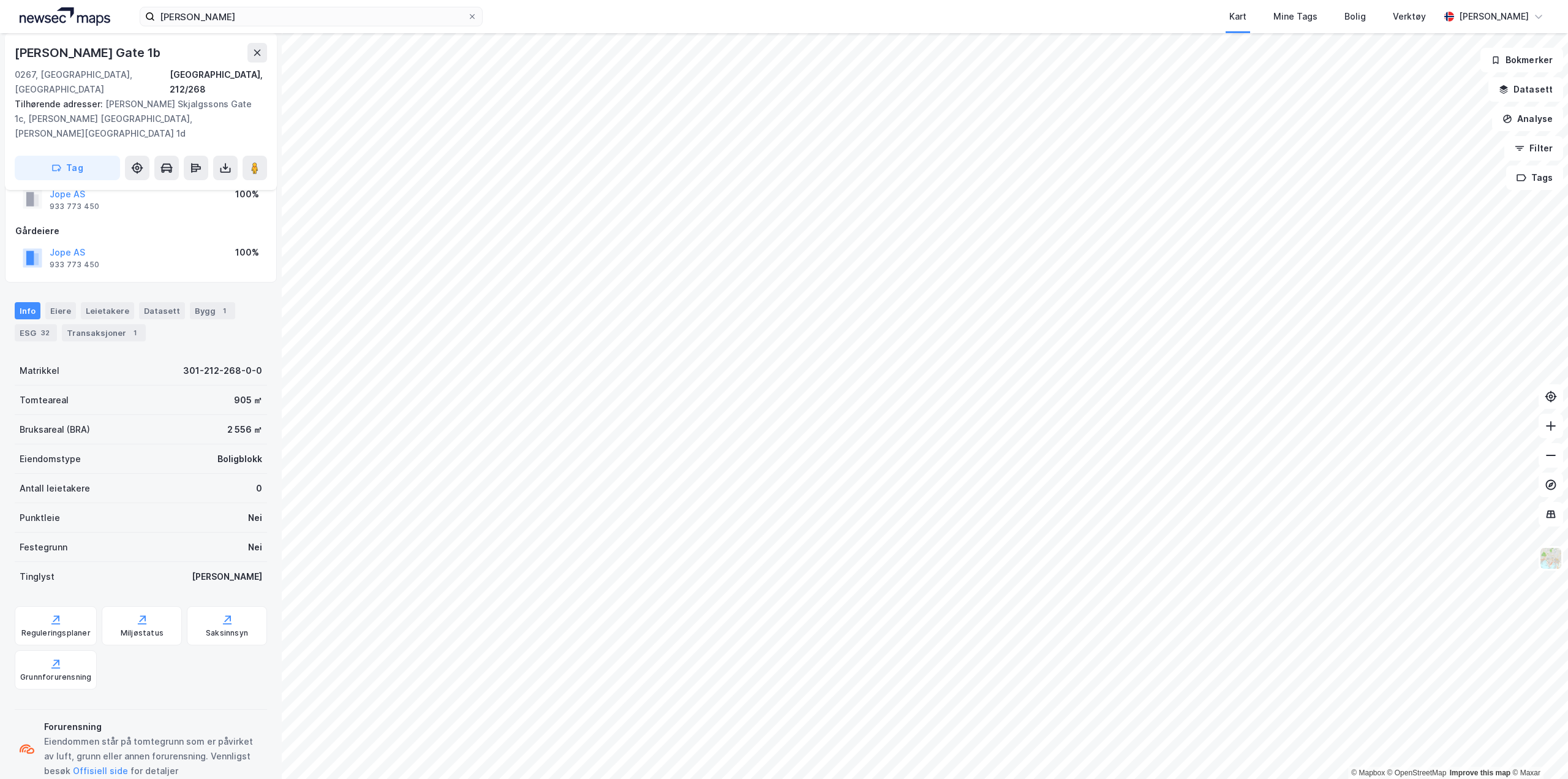
scroll to position [0, 0]
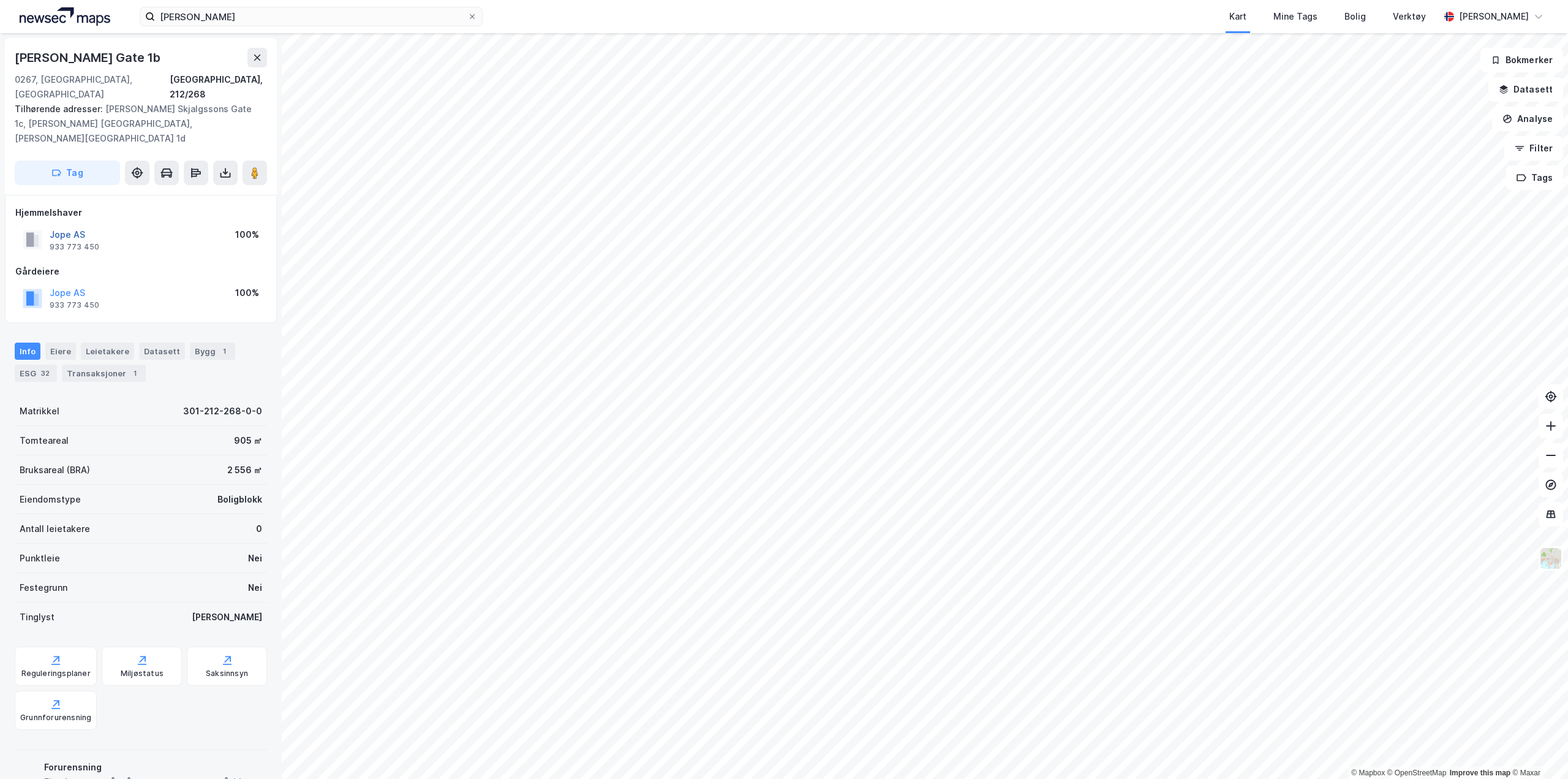
click at [0, 0] on button "Jope AS" at bounding box center [0, 0] width 0 height 0
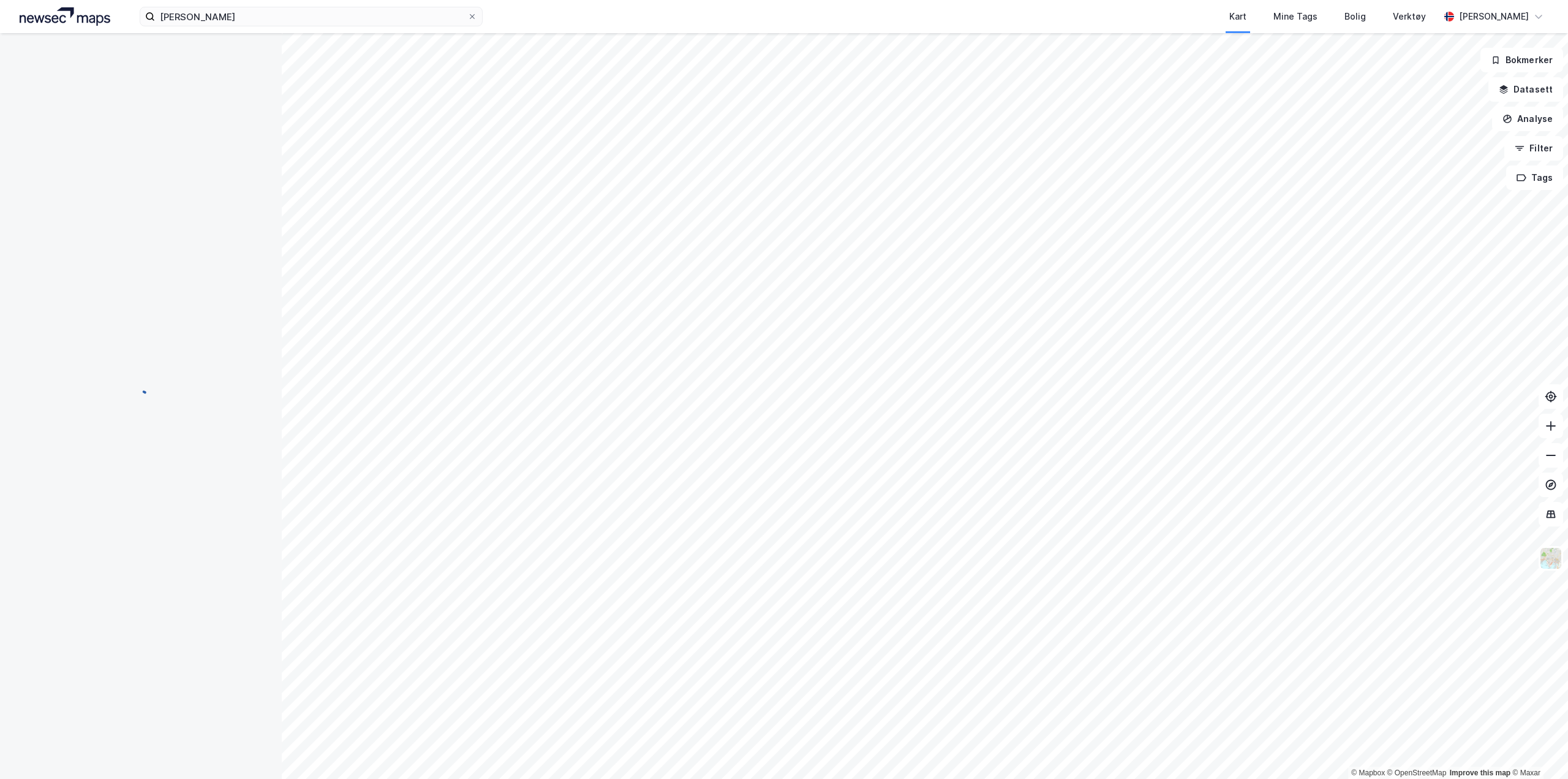
scroll to position [1, 0]
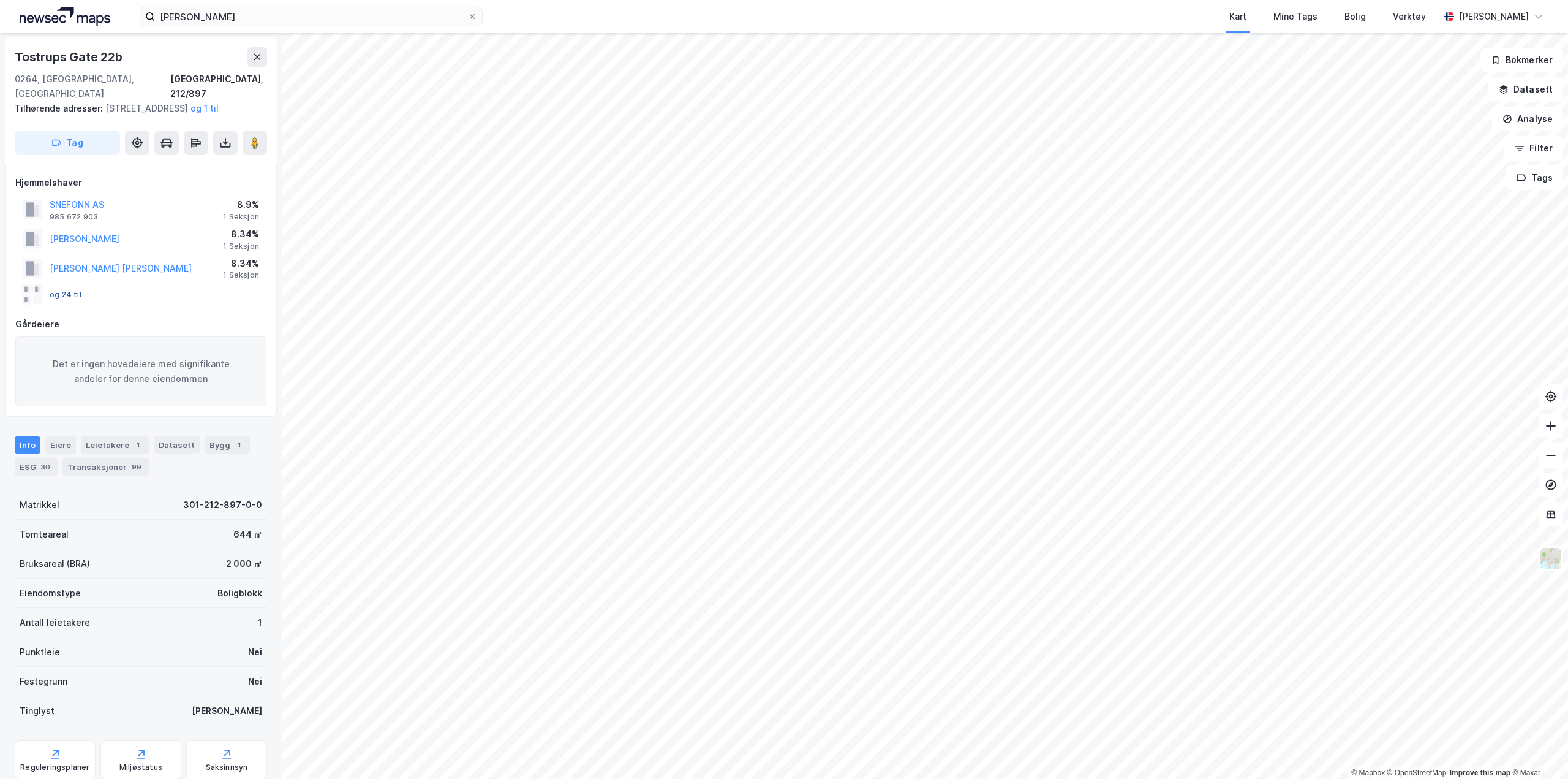
click at [0, 0] on button "og 24 til" at bounding box center [0, 0] width 0 height 0
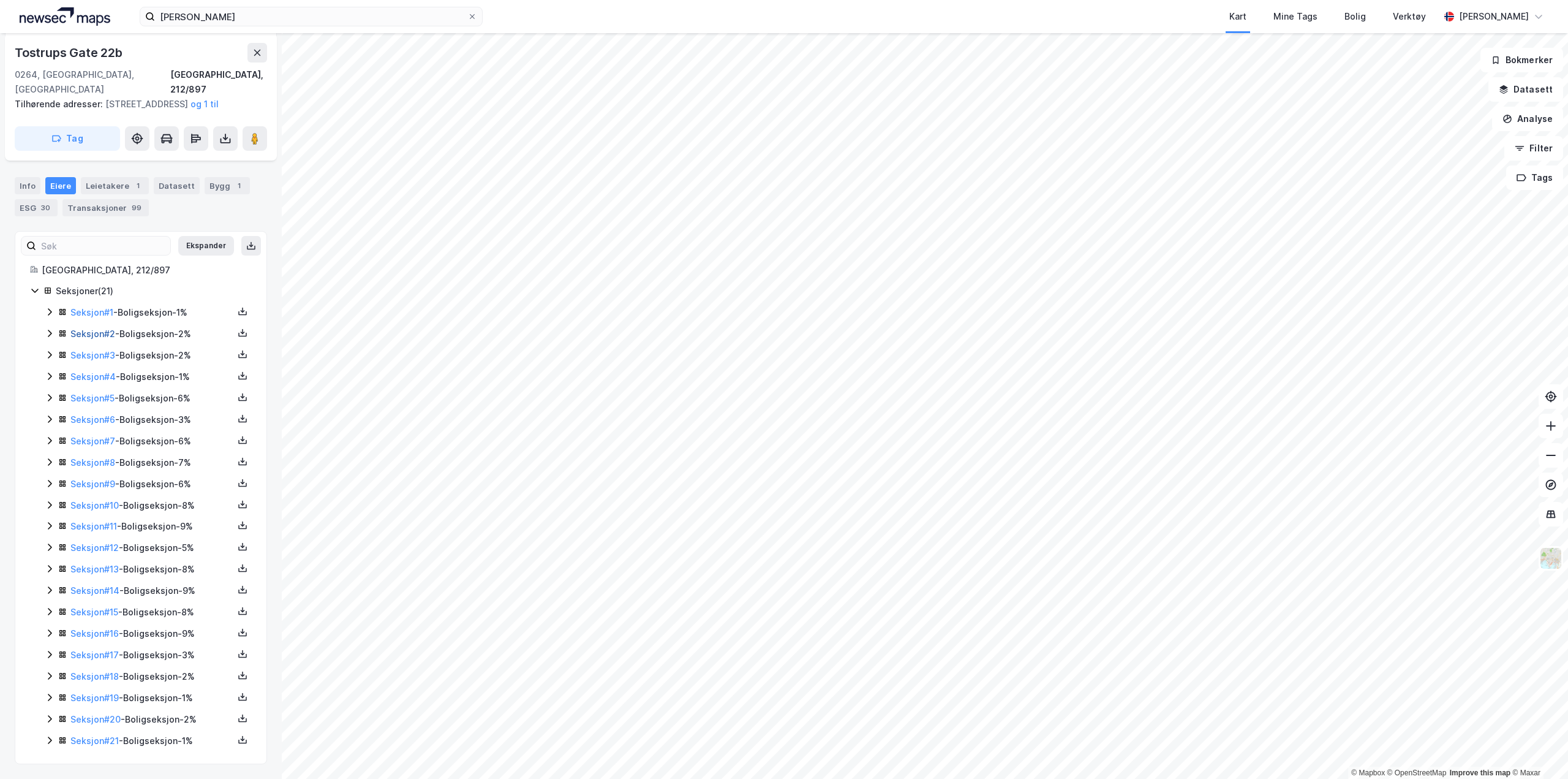
click at [101, 335] on link "Seksjon # 2" at bounding box center [92, 333] width 44 height 10
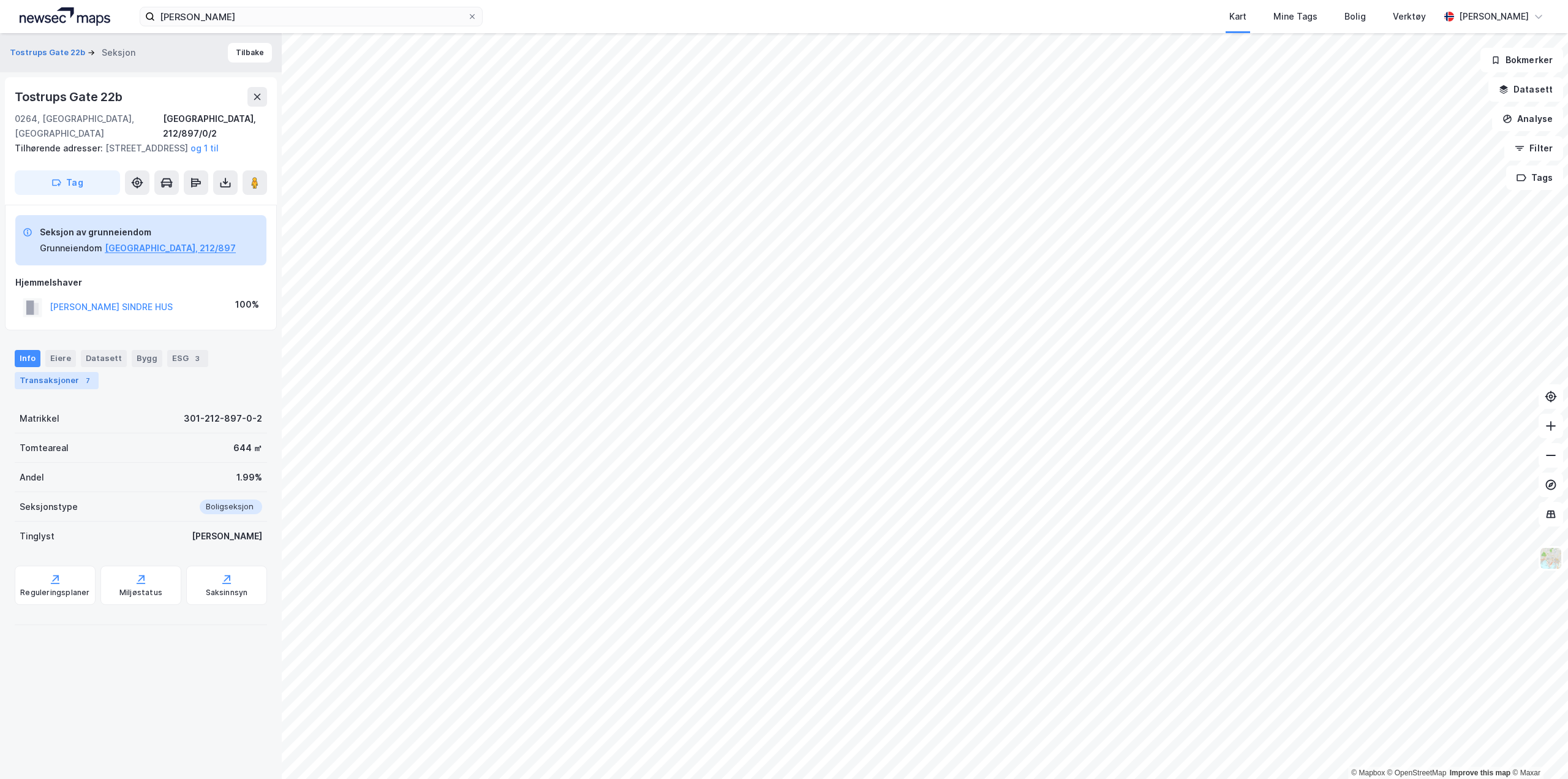
click at [73, 376] on div "Transaksjoner 7" at bounding box center [56, 380] width 84 height 17
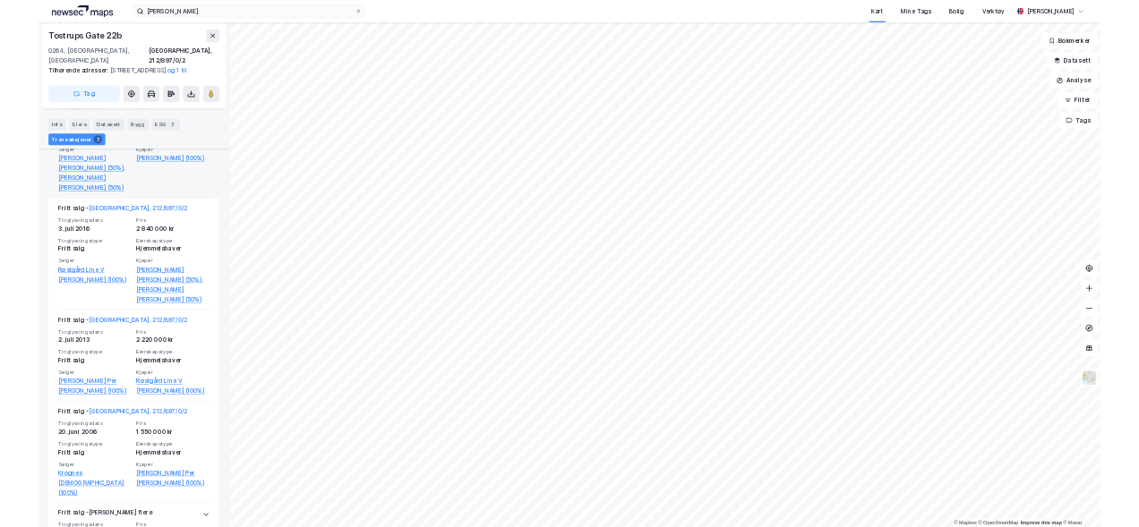
scroll to position [985, 0]
